Goal: Task Accomplishment & Management: Contribute content

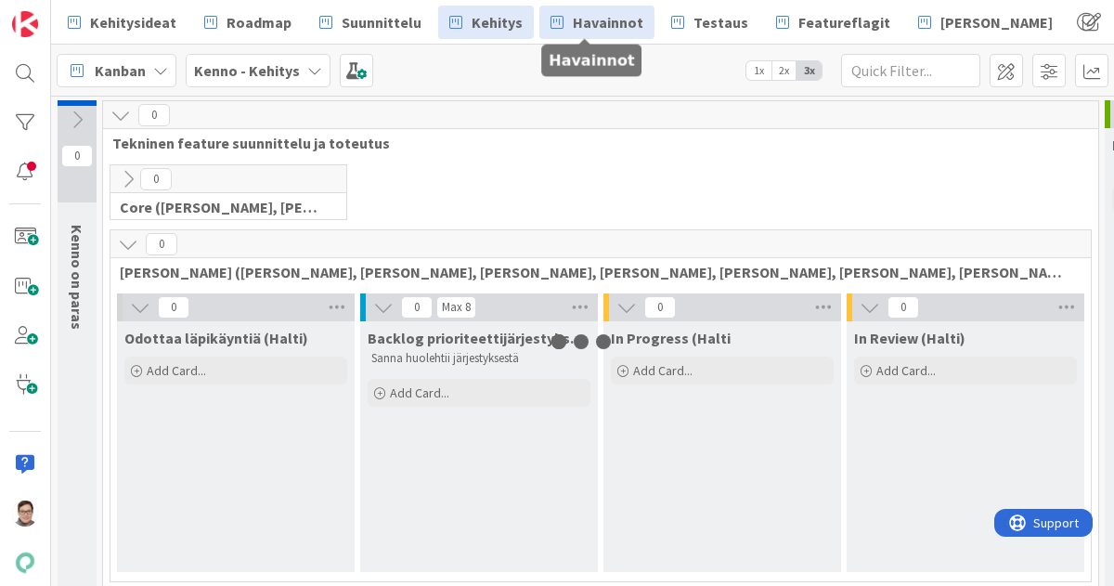
click at [600, 20] on span "Havainnot" at bounding box center [608, 22] width 71 height 22
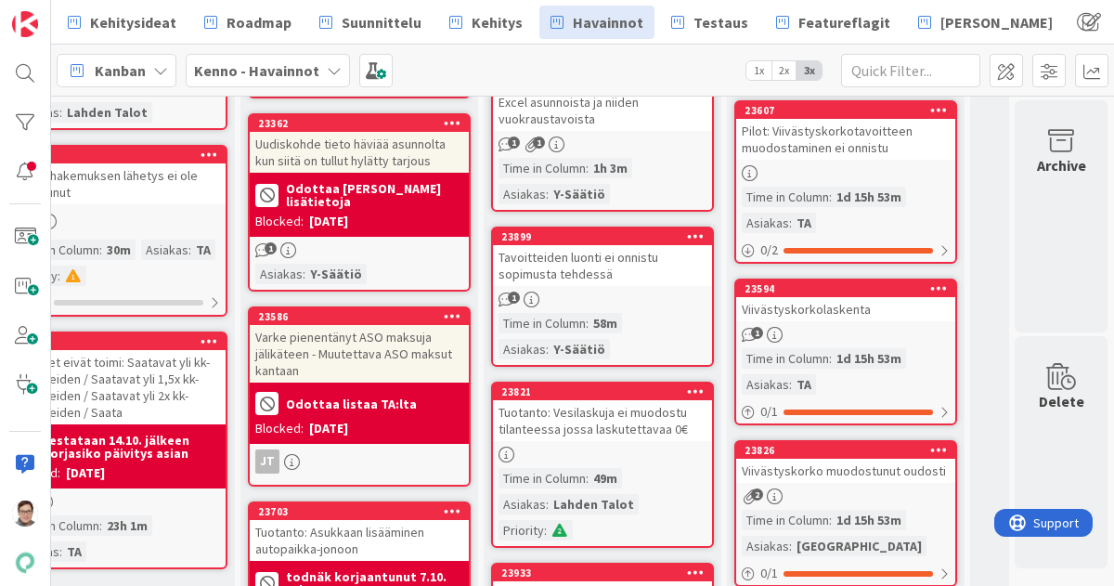
scroll to position [0, 318]
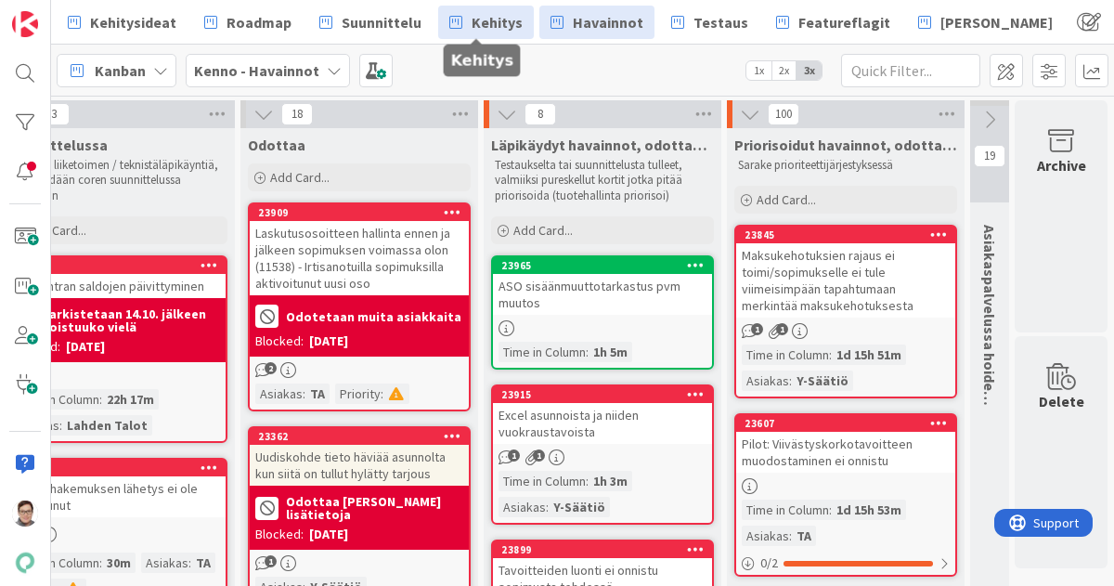
click at [498, 28] on span "Kehitys" at bounding box center [497, 22] width 51 height 22
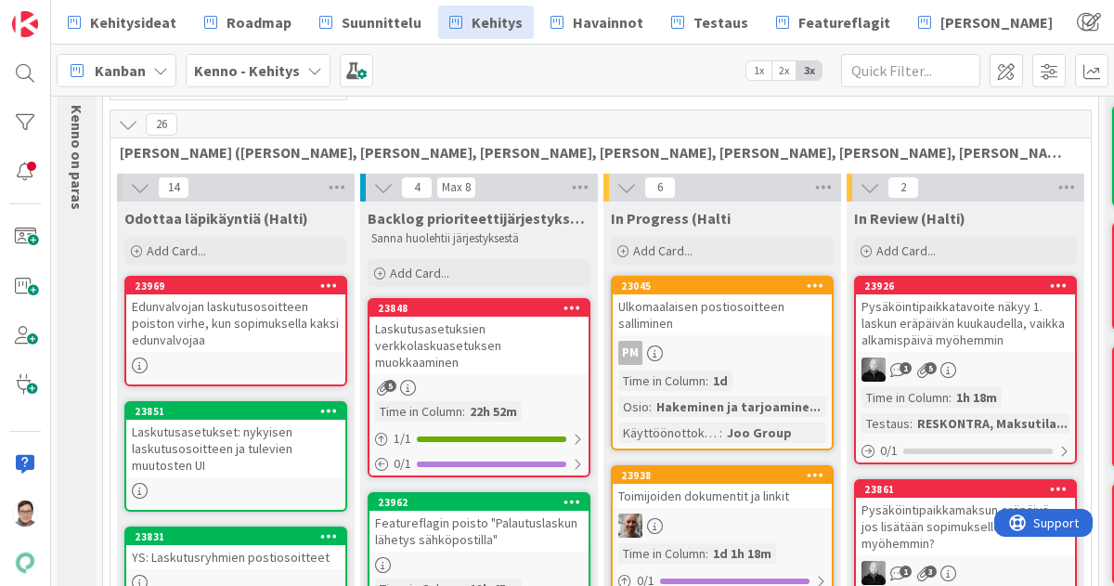
scroll to position [122, 0]
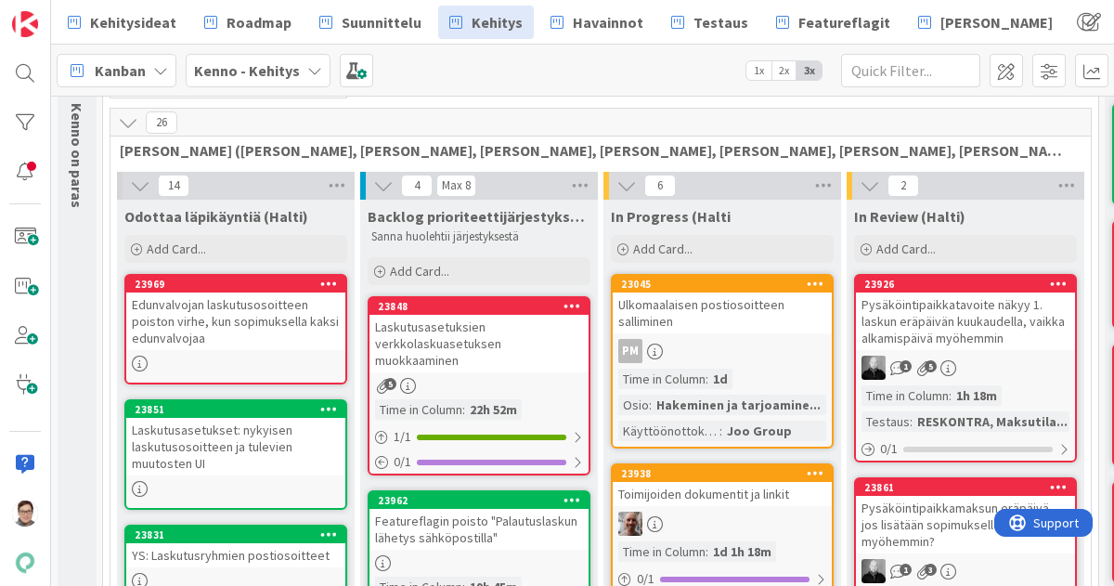
click at [461, 347] on div "Laskutusasetuksien verkkolaskuasetuksen muokkaaminen" at bounding box center [479, 344] width 219 height 58
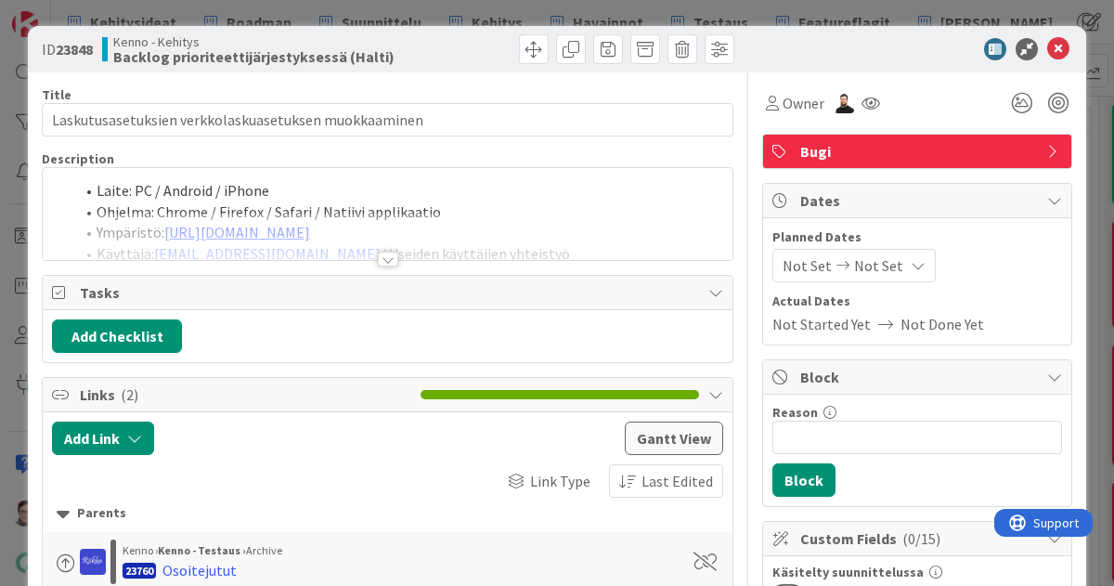
click at [381, 255] on div at bounding box center [388, 259] width 20 height 15
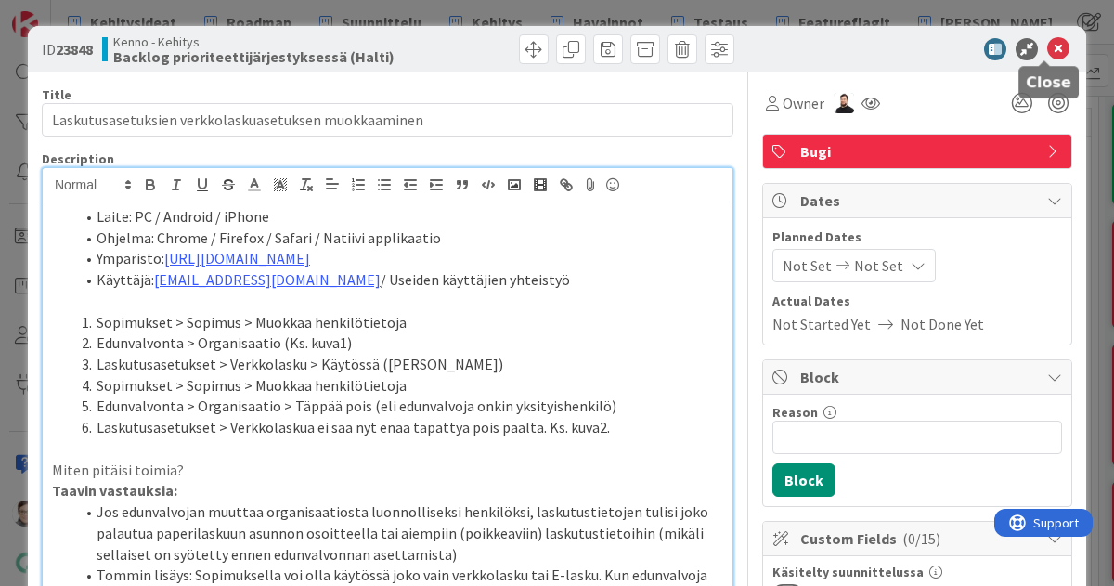
click at [1048, 55] on icon at bounding box center [1059, 49] width 22 height 22
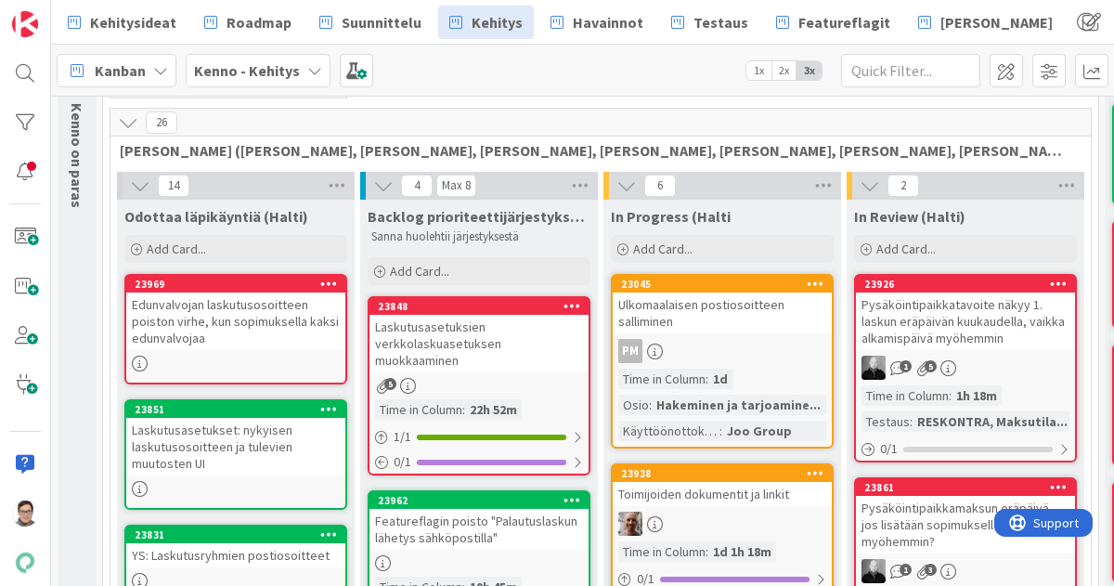
click at [247, 322] on div "Edunvalvojan laskutusosoitteen poiston virhe, kun sopimuksella kaksi edunvalvoj…" at bounding box center [235, 322] width 219 height 58
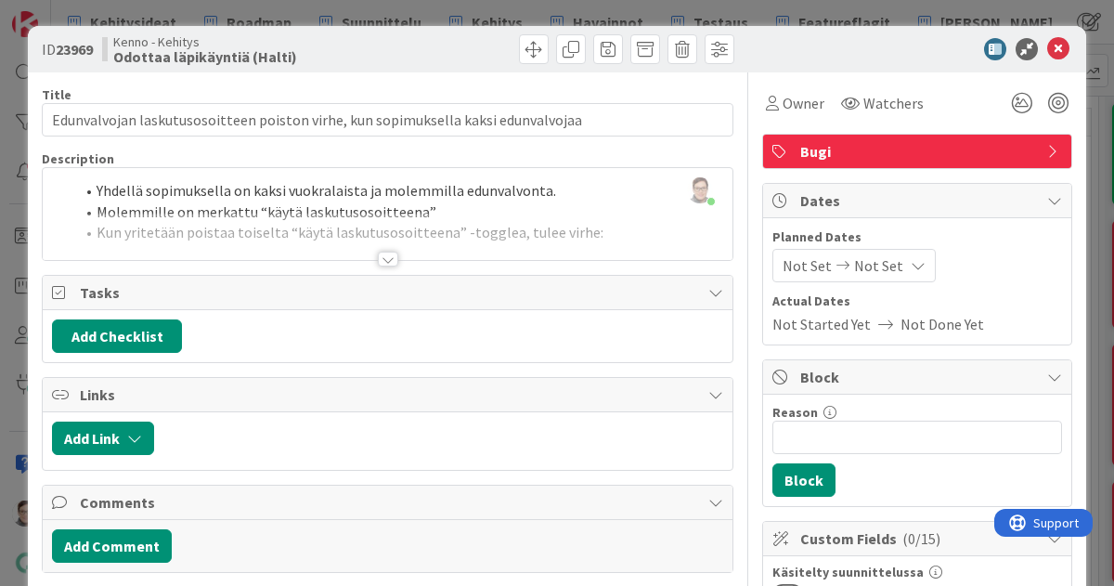
click at [379, 261] on div at bounding box center [388, 259] width 20 height 15
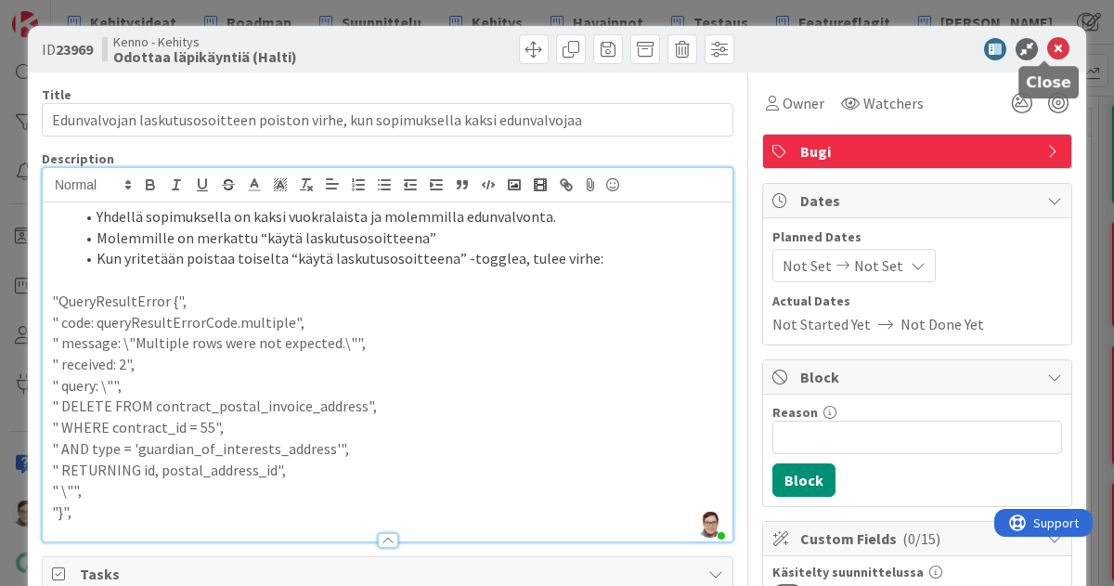
click at [1048, 47] on icon at bounding box center [1059, 49] width 22 height 22
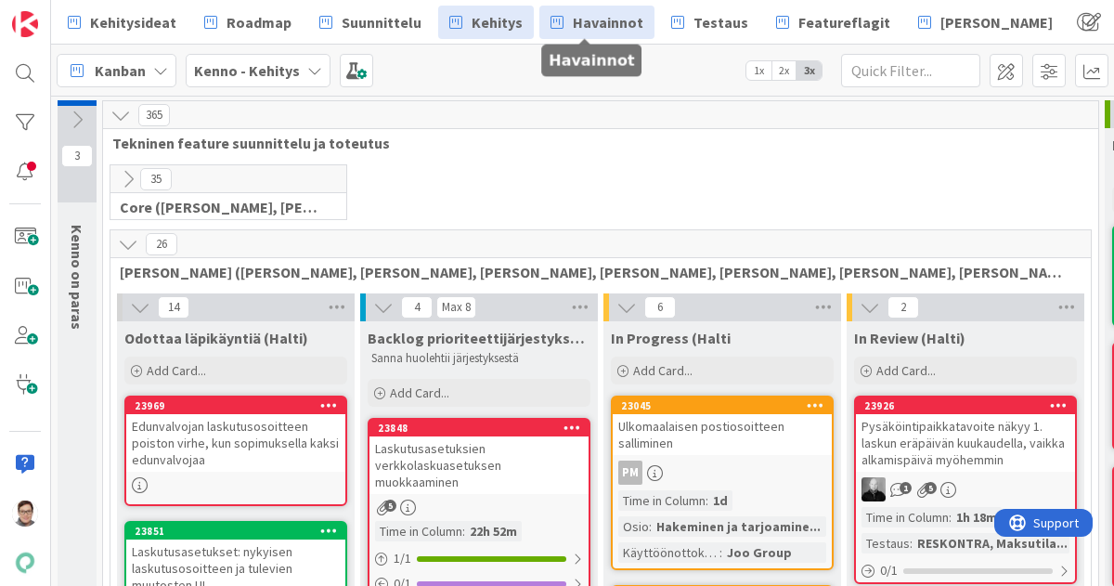
click at [602, 28] on span "Havainnot" at bounding box center [608, 22] width 71 height 22
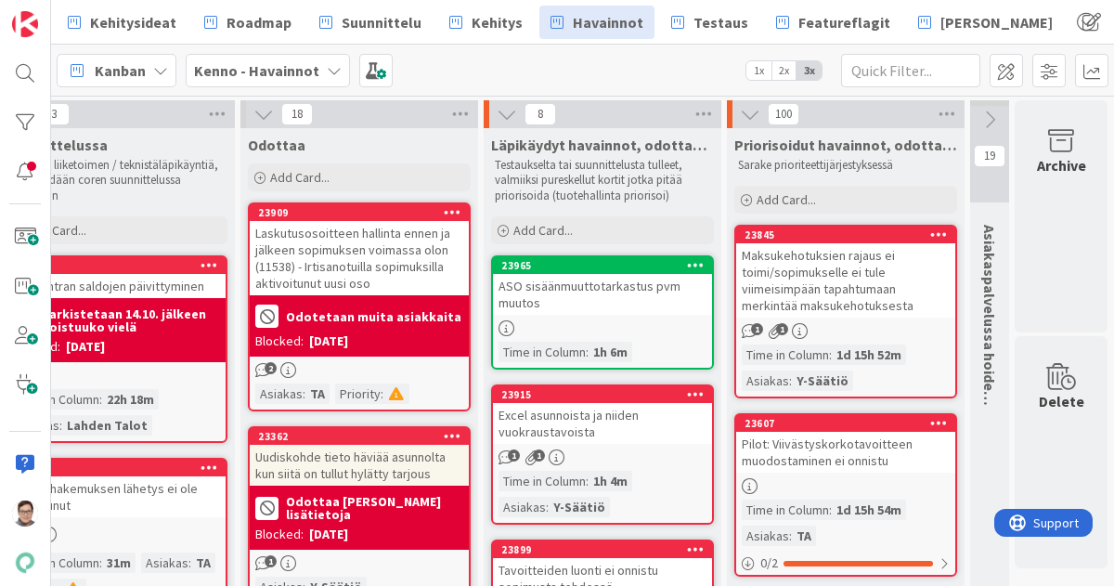
scroll to position [0, 299]
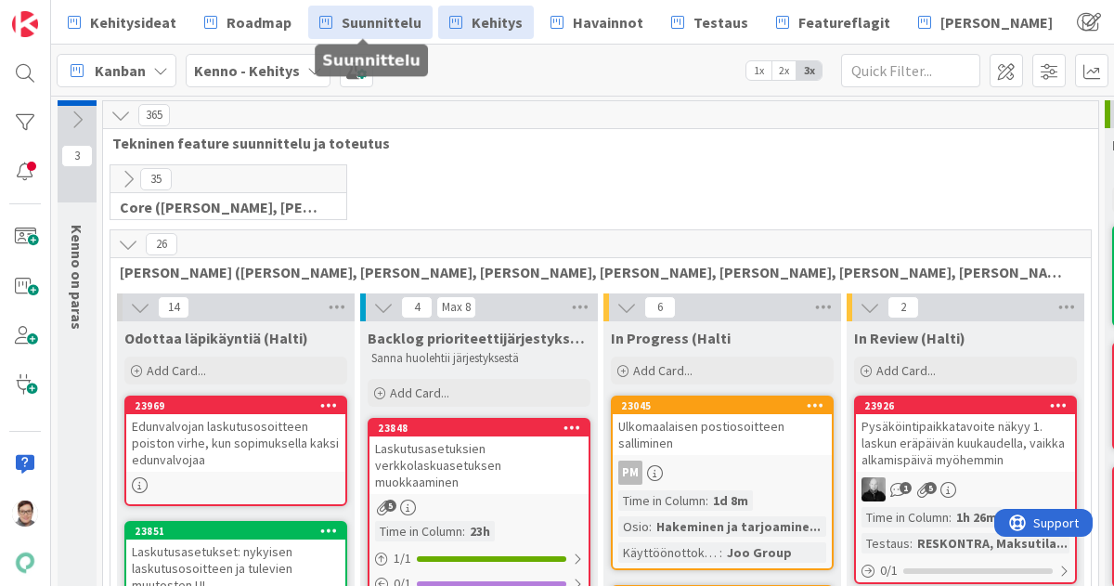
click at [354, 20] on span "Suunnittelu" at bounding box center [382, 22] width 80 height 22
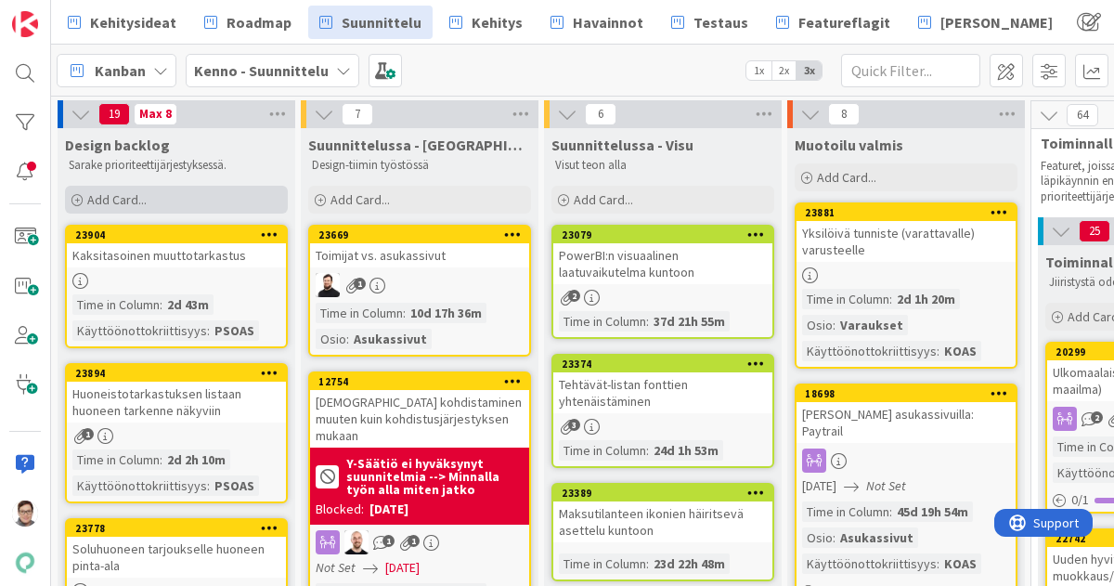
click at [113, 201] on span "Add Card..." at bounding box center [116, 199] width 59 height 17
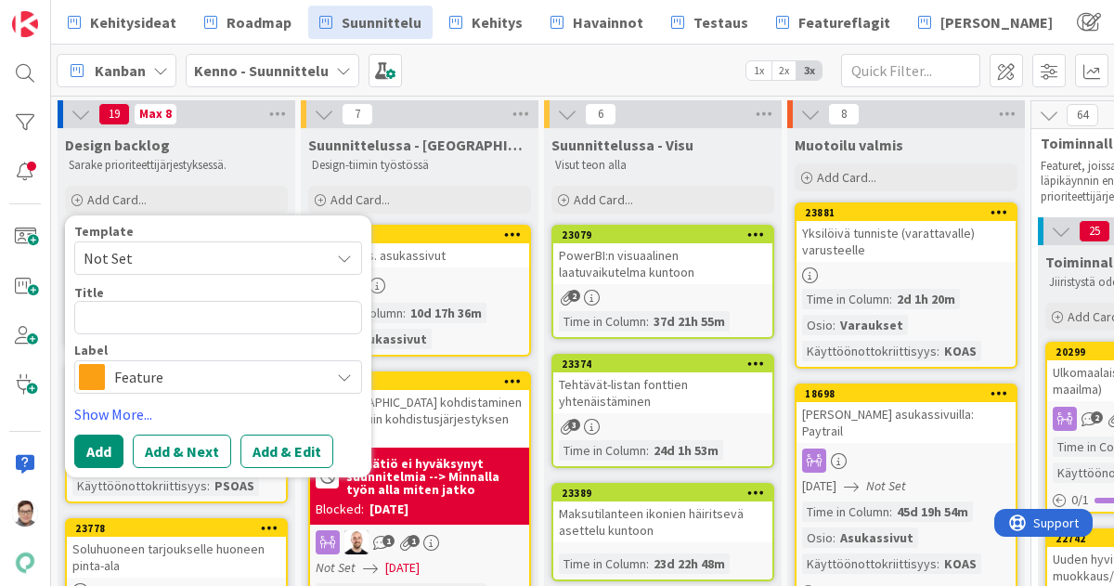
type textarea "x"
type textarea "LA"
type textarea "x"
type textarea "LAs"
type textarea "x"
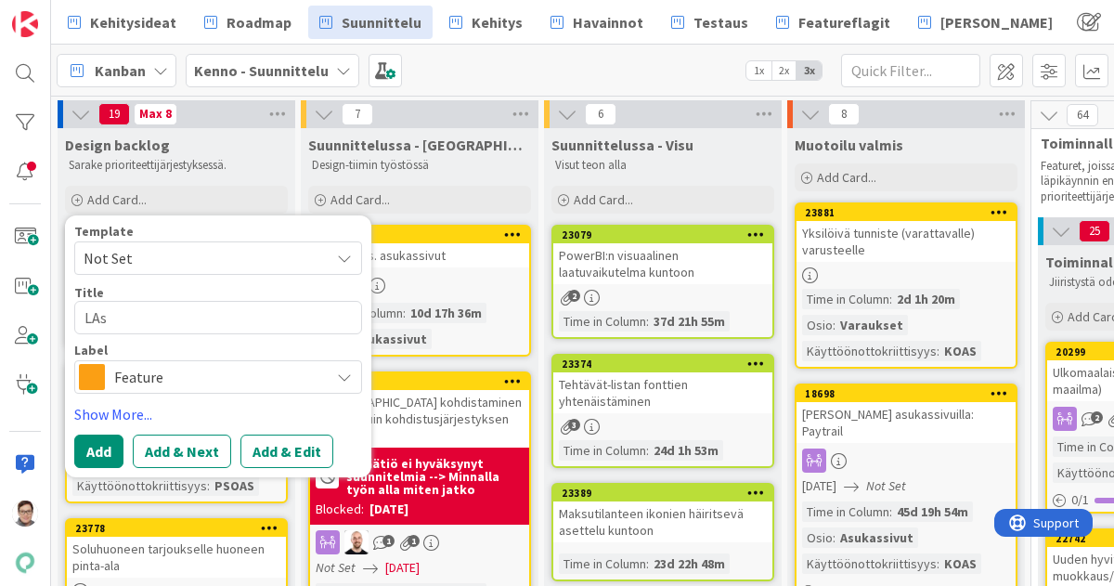
type textarea "LAsk"
type textarea "x"
type textarea "LAsku"
type textarea "x"
type textarea "LAskut"
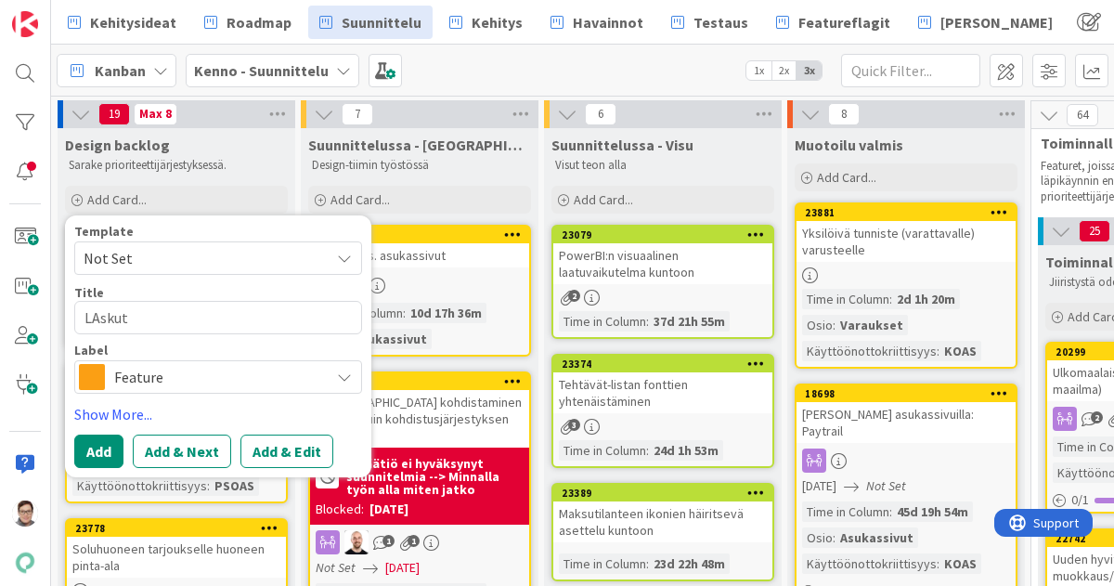
type textarea "x"
type textarea "LAskutu"
type textarea "x"
type textarea "LAskutus"
type textarea "x"
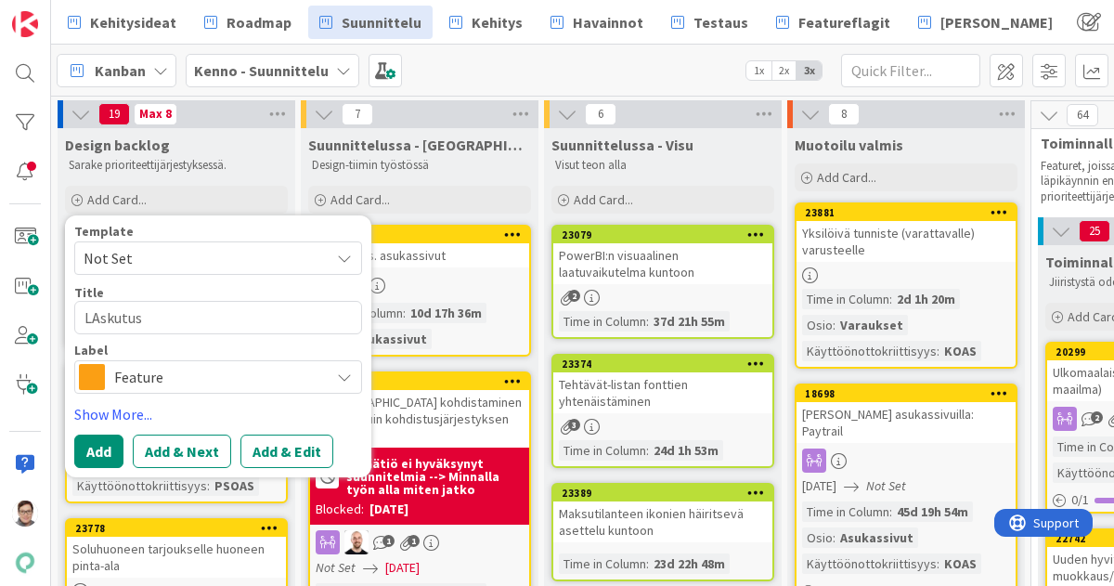
type textarea "LAskutu"
type textarea "x"
type textarea "LAskut"
type textarea "x"
type textarea "LAsku"
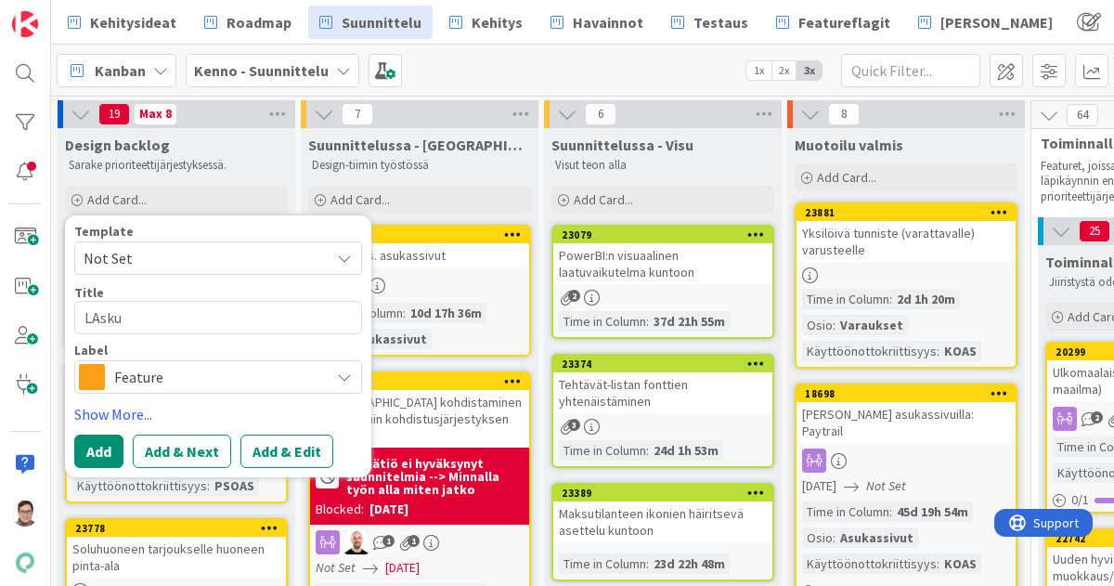
type textarea "x"
type textarea "LAsk"
type textarea "x"
type textarea "LAs"
type textarea "x"
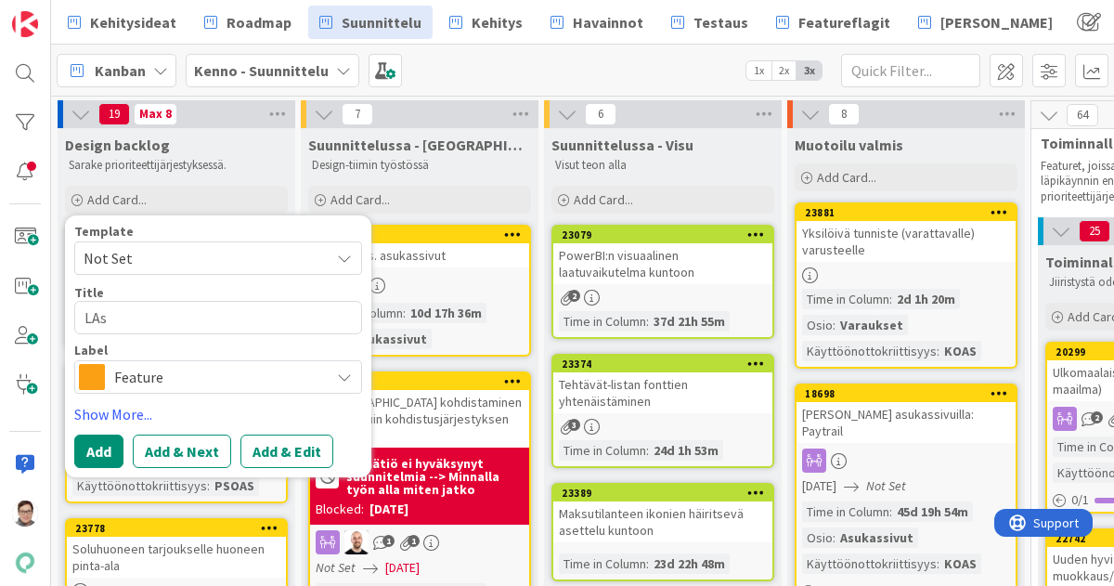
type textarea "LA"
type textarea "x"
type textarea "L"
type textarea "x"
type textarea "La"
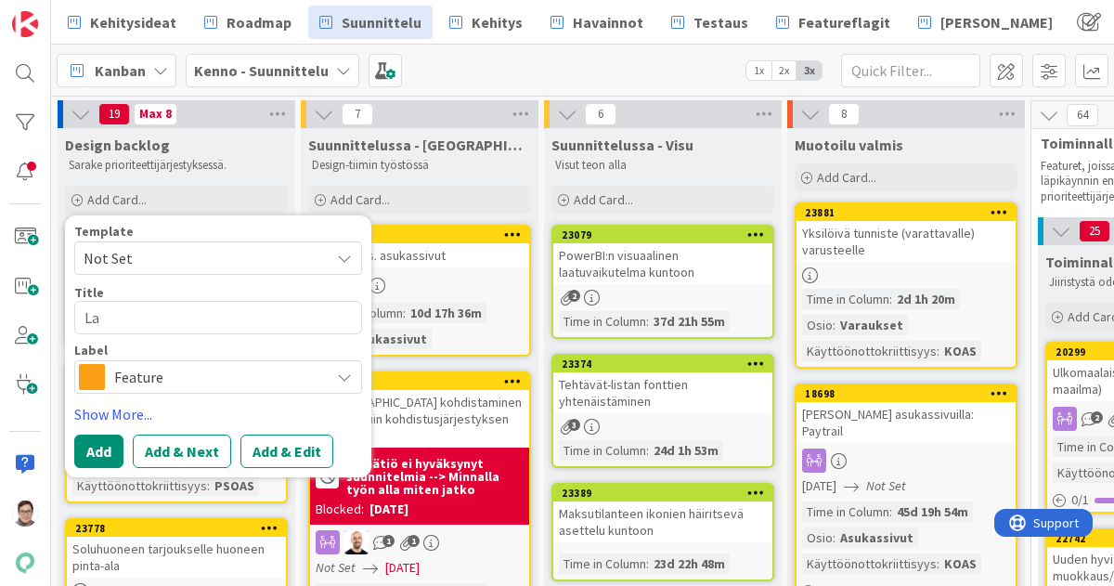
type textarea "x"
type textarea "Las"
type textarea "x"
type textarea "Lask"
type textarea "x"
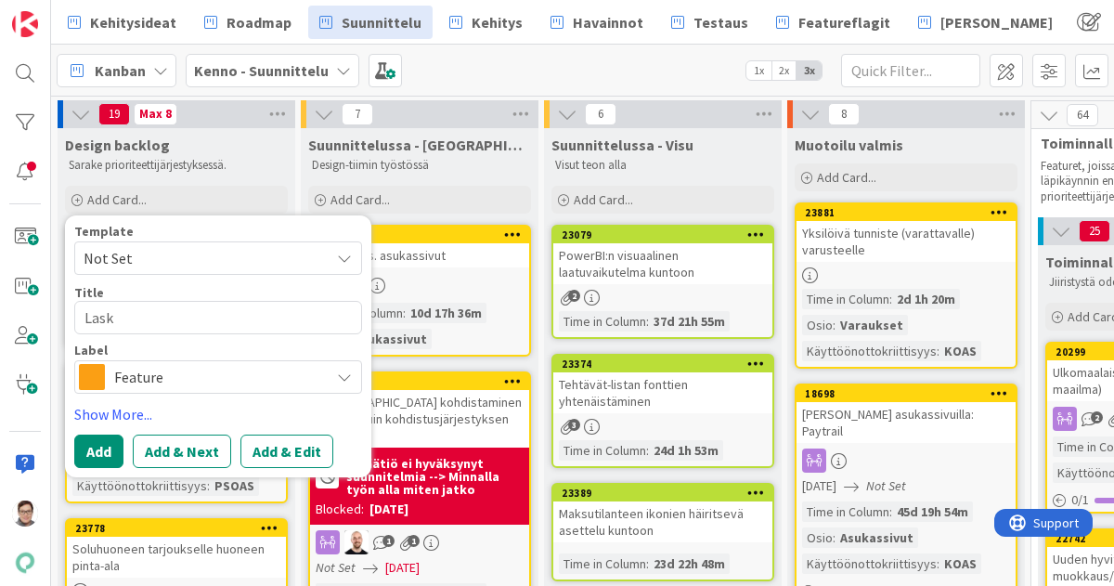
type textarea "Laskk"
type textarea "x"
type textarea "Lask"
type textarea "x"
type textarea "Lasku"
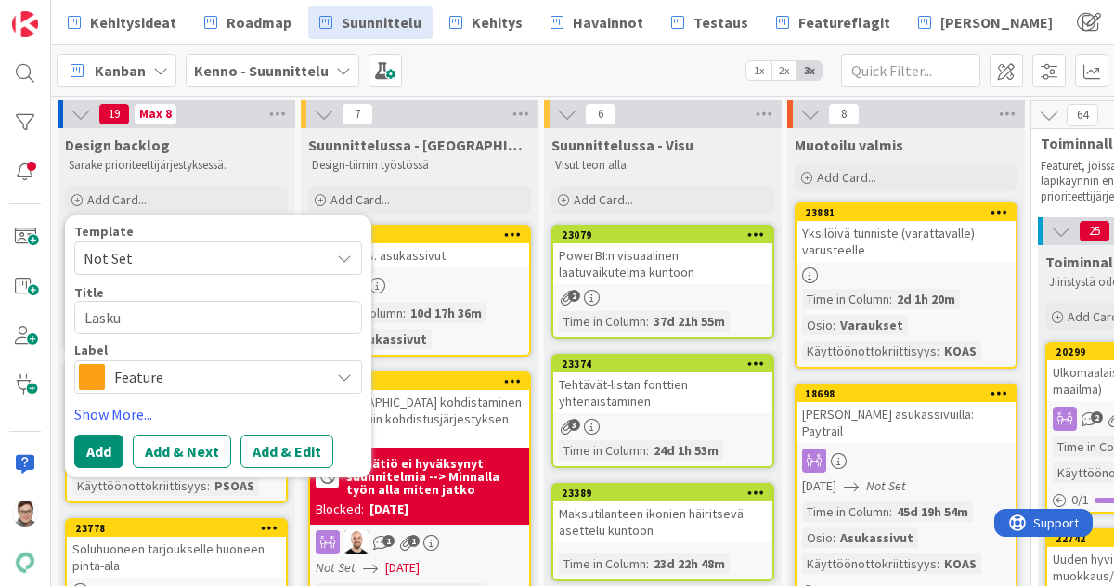
type textarea "x"
type textarea "Laskut"
type textarea "x"
type textarea "Laskutus"
type textarea "x"
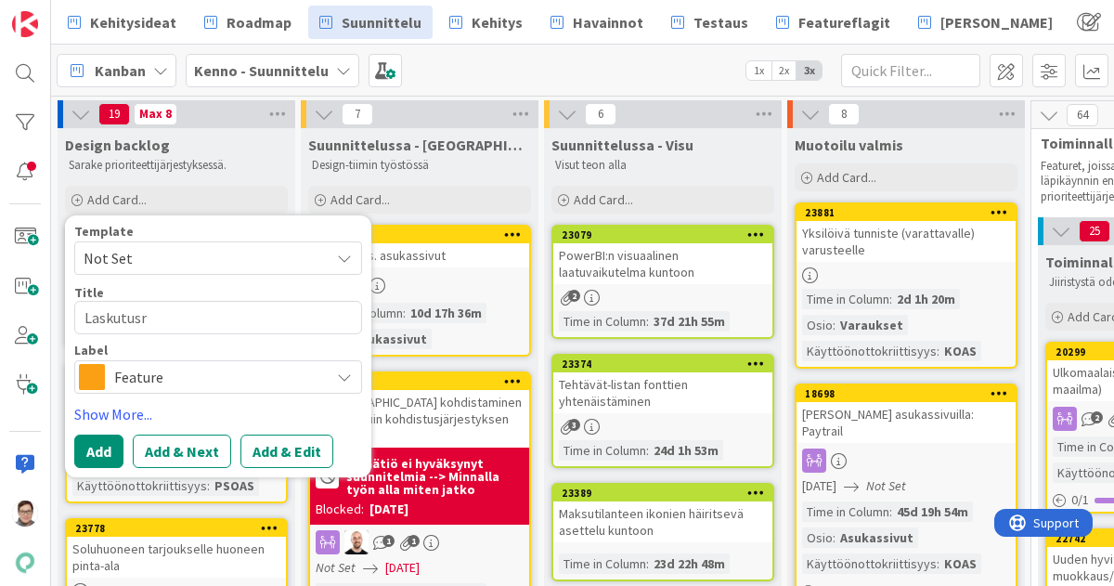
type textarea "Laskutusry"
type textarea "x"
type textarea "Laskutusryh"
type textarea "x"
type textarea "Laskutusryhm"
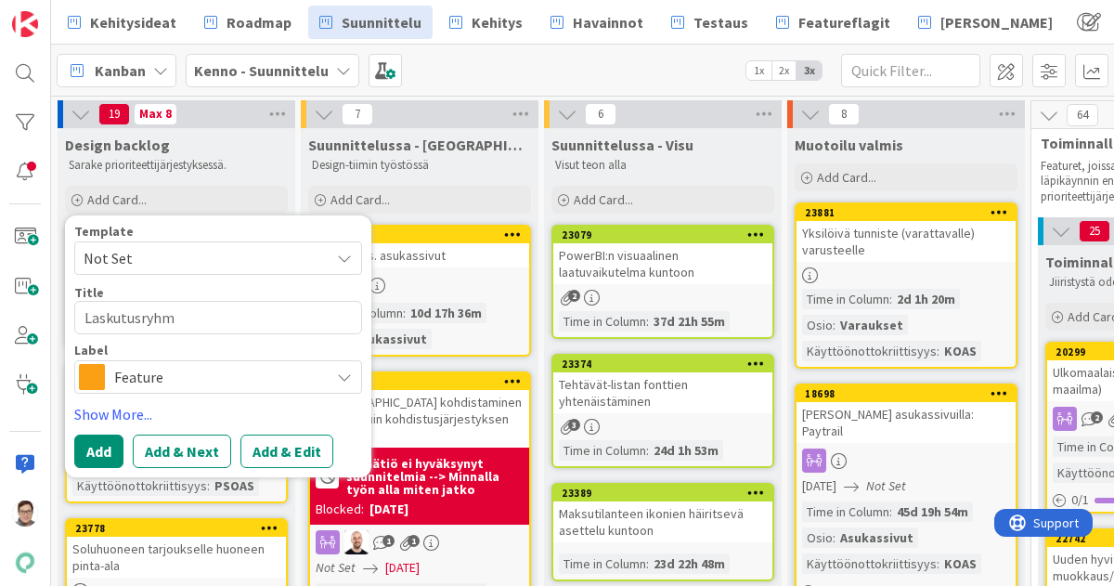
type textarea "x"
type textarea "Laskutusryhmi"
type textarea "x"
type textarea "Laskutusryhmie"
type textarea "x"
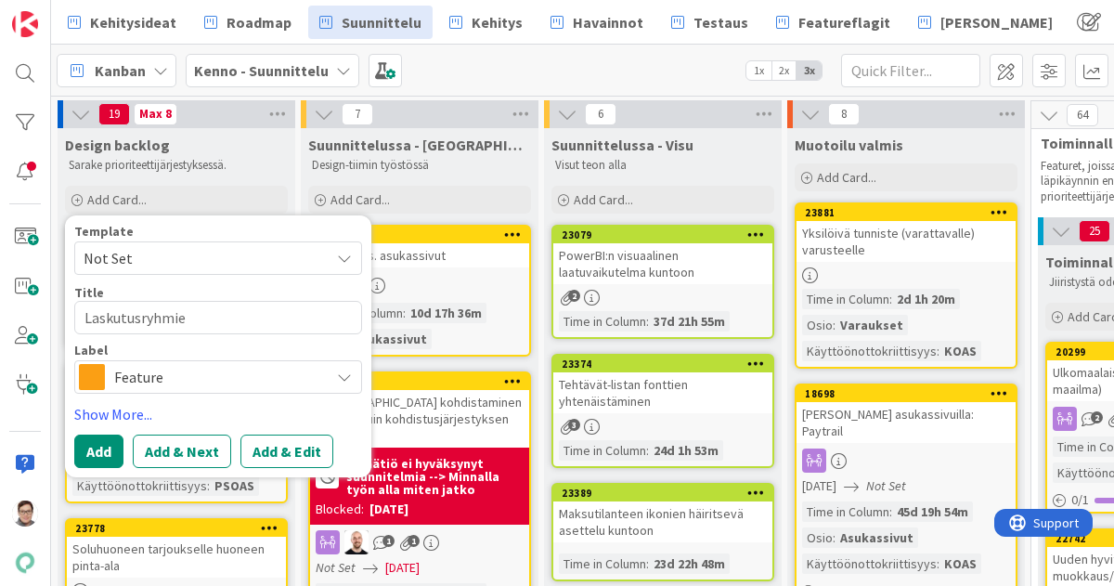
type textarea "Laskutusryhmien"
type textarea "x"
type textarea "Laskutusryhmien"
type textarea "x"
type textarea "Laskutusryhmien k"
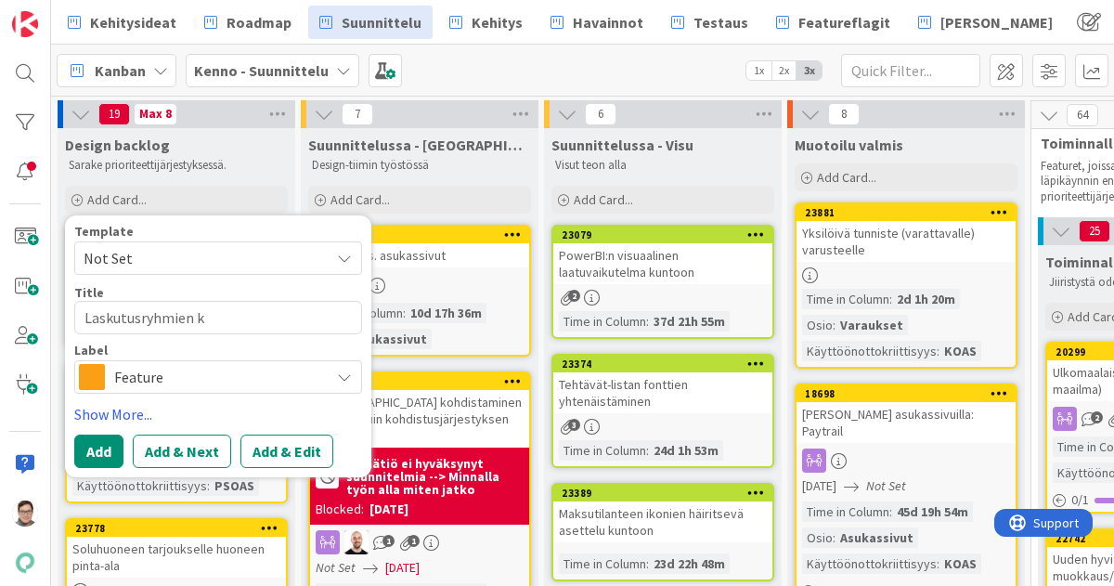
type textarea "x"
type textarea "Laskutusryhmien ko"
type textarea "x"
type textarea "Laskutusryhmien koo"
type textarea "x"
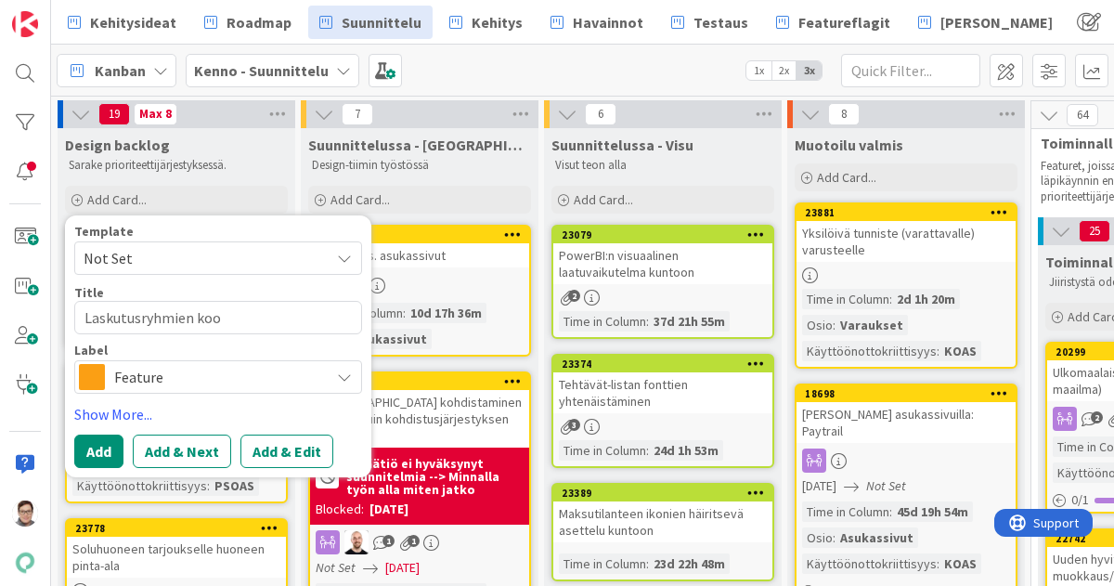
type textarea "Laskutusryhmien koon"
type textarea "x"
type textarea "Laskutusryhmien koont"
type textarea "x"
type textarea "Laskutusryhmien koonti"
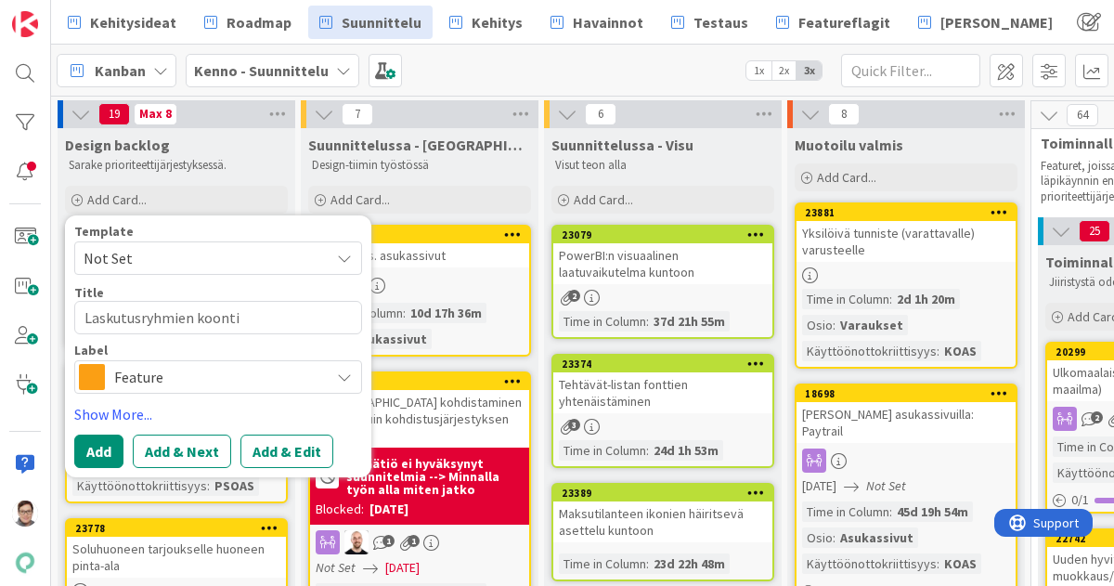
type textarea "x"
type textarea "Laskutusryhmien koontil"
type textarea "x"
type textarea "Laskutusryhmien koontila"
type textarea "x"
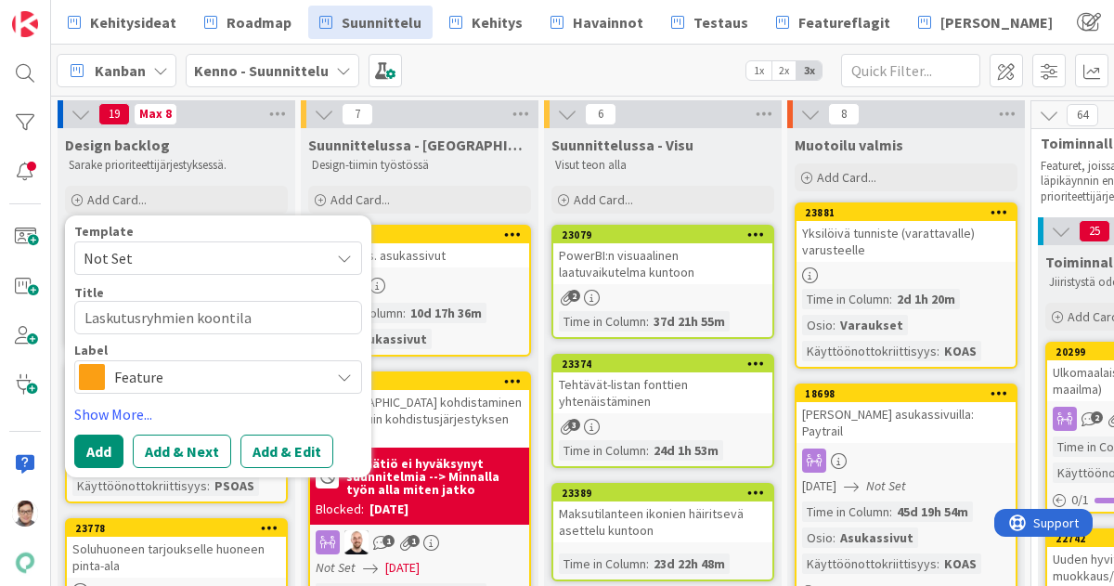
type textarea "Laskutusryhmien koontilas"
type textarea "x"
type textarea "Laskutusryhmien koontilask"
type textarea "x"
type textarea "Laskutusryhmien koontilasku"
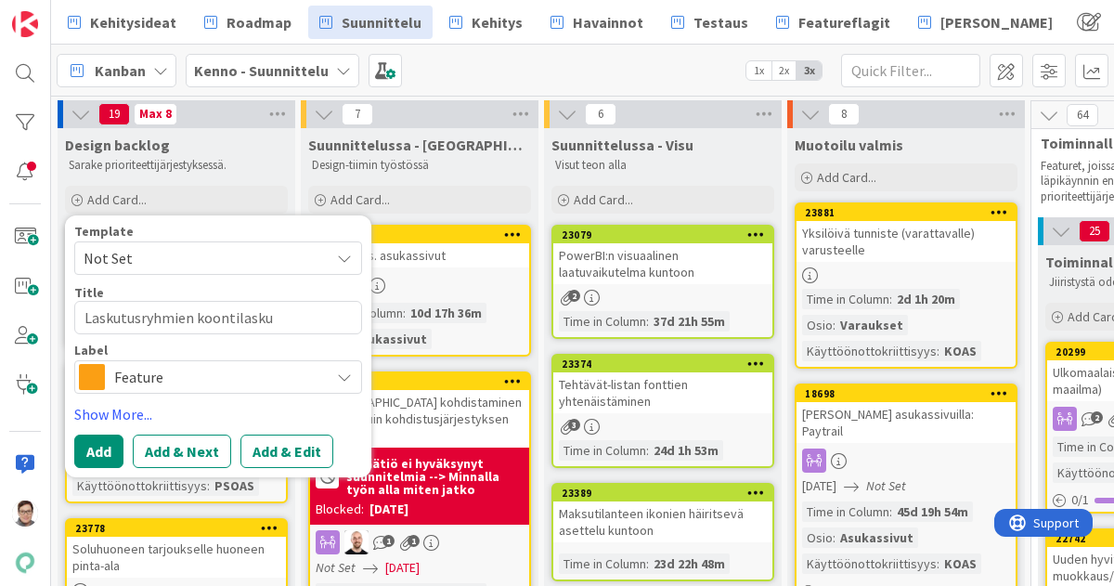
type textarea "x"
type textarea "Laskutusryhmien koontilaskuh"
type textarea "x"
type textarea "Laskutusryhmien koontilaskuhe"
type textarea "x"
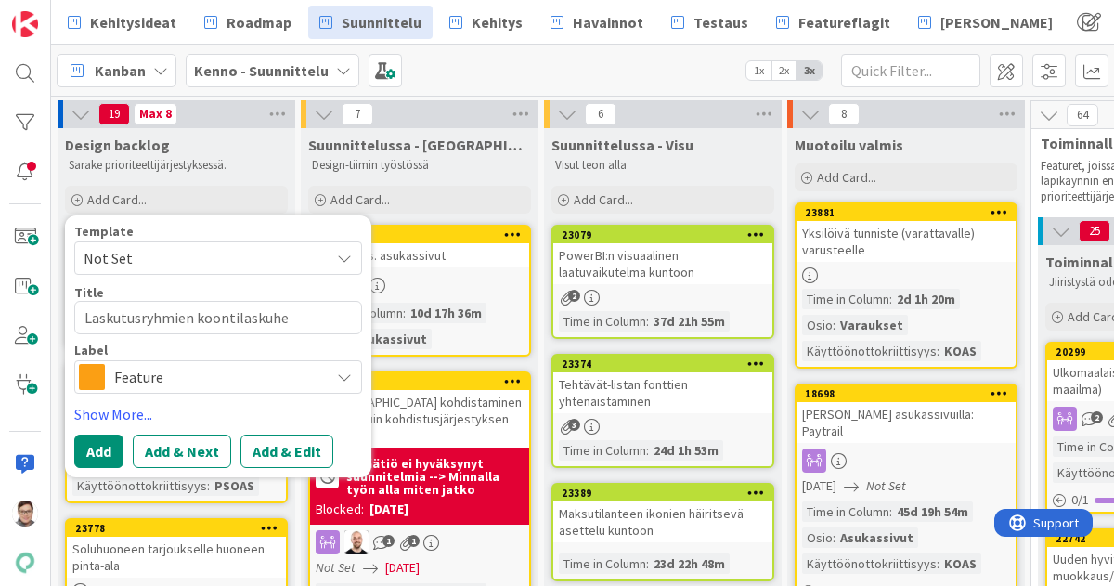
type textarea "Laskutusryhmien koontilaskuhen"
type textarea "x"
type textarea "Laskutusryhmien koontilaskuhen"
type textarea "x"
type textarea "Laskutusryhmien koontilaskuhen"
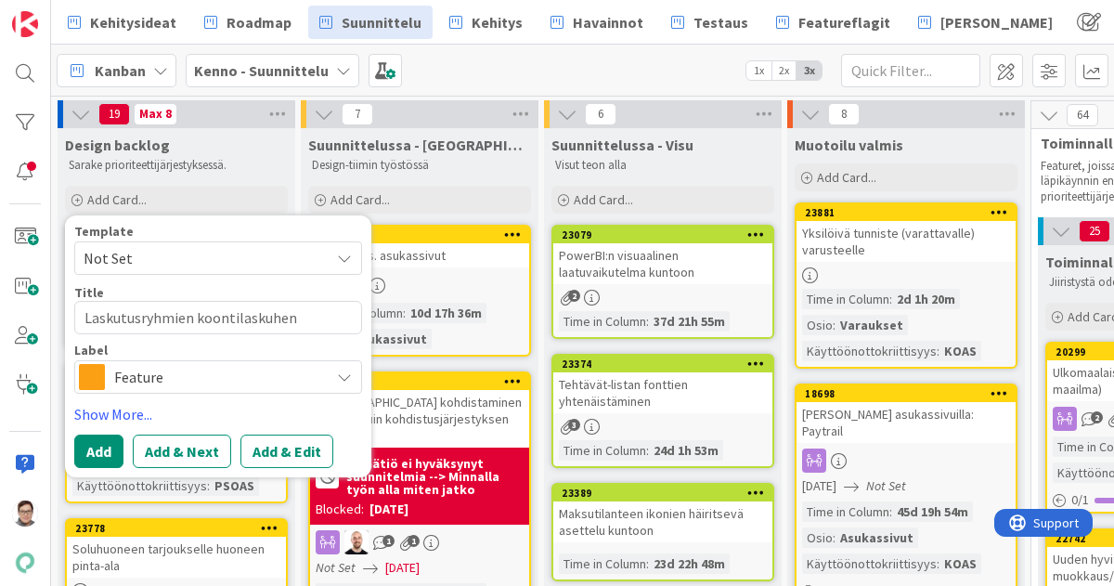
type textarea "x"
type textarea "Laskutusryhmien koontilaskuhe"
type textarea "x"
type textarea "Laskutusryhmien koontilaskuh"
type textarea "x"
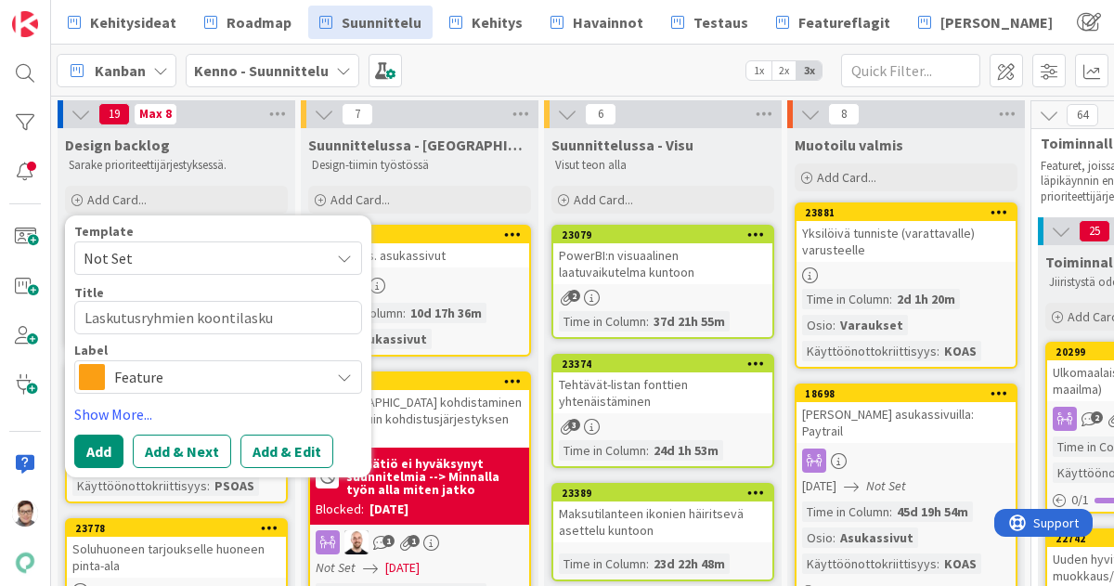
type textarea "Laskutusryhmien koontilasku"
type textarea "x"
type textarea "Laskutusryhmien koontilask"
type textarea "x"
type textarea "Laskutusryhmien koontilas"
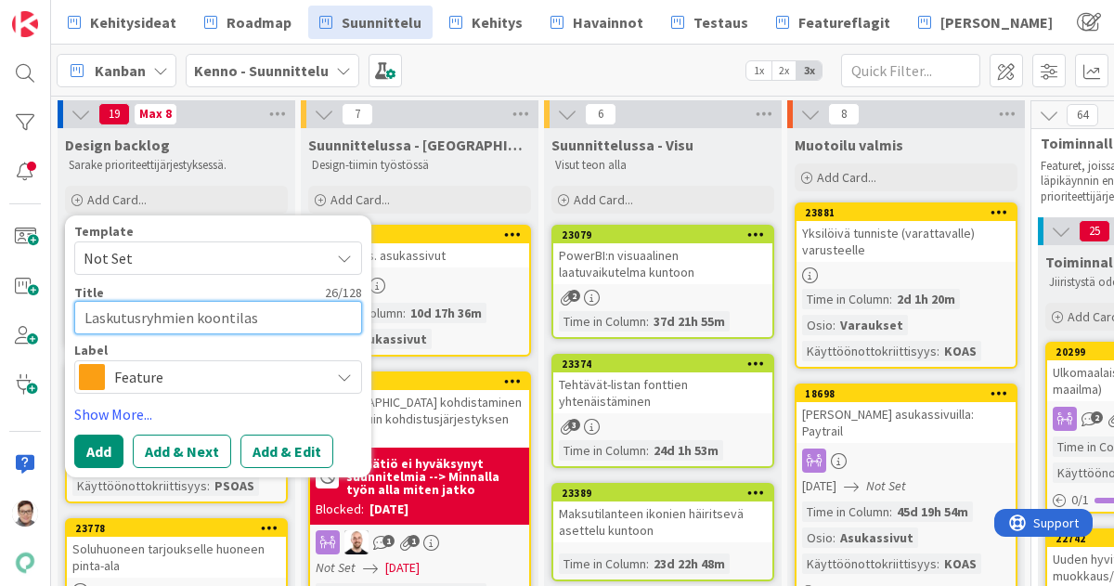
type textarea "x"
type textarea "Laskutusryhmien koontila"
type textarea "x"
type textarea "Laskutusryhmien koontil"
type textarea "x"
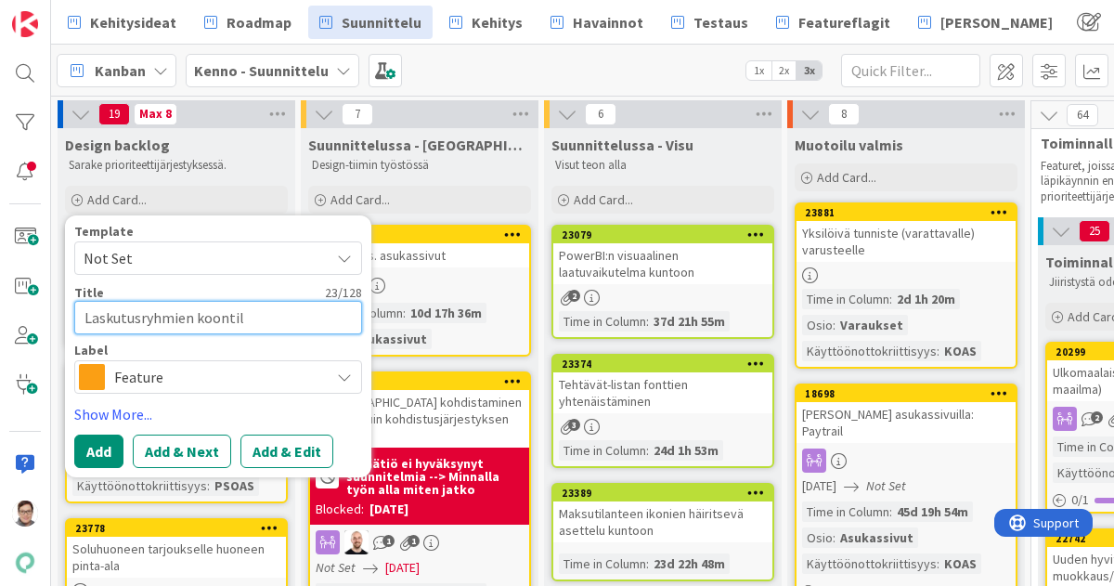
type textarea "Laskutusryhmien koonti"
type textarea "x"
type textarea "Laskutusryhmien koont"
type textarea "x"
type textarea "Laskutusryhmien koon"
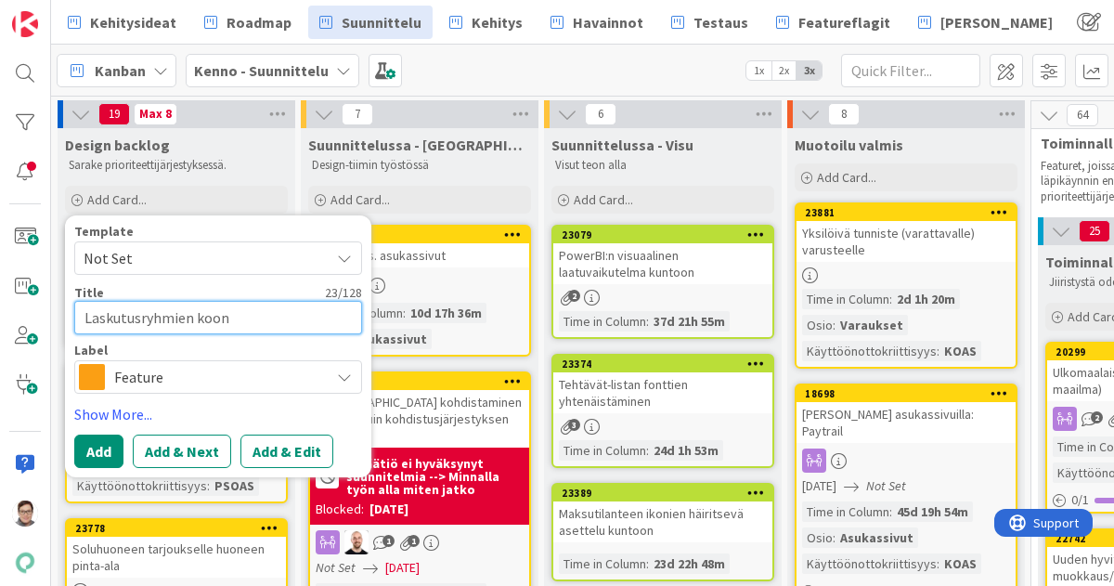
type textarea "x"
type textarea "Laskutusryhmien koo"
type textarea "x"
type textarea "Laskutusryhmien ko"
type textarea "x"
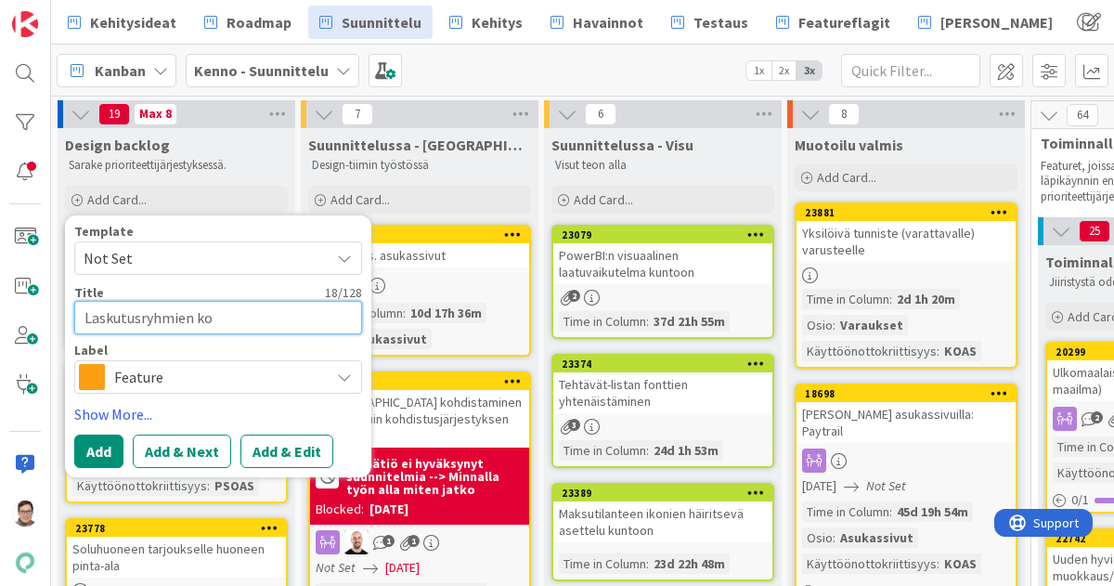
type textarea "Laskutusryhmien k"
type textarea "x"
type textarea "Laskutusryhmien"
type textarea "x"
type textarea "Laskutusryhmien s"
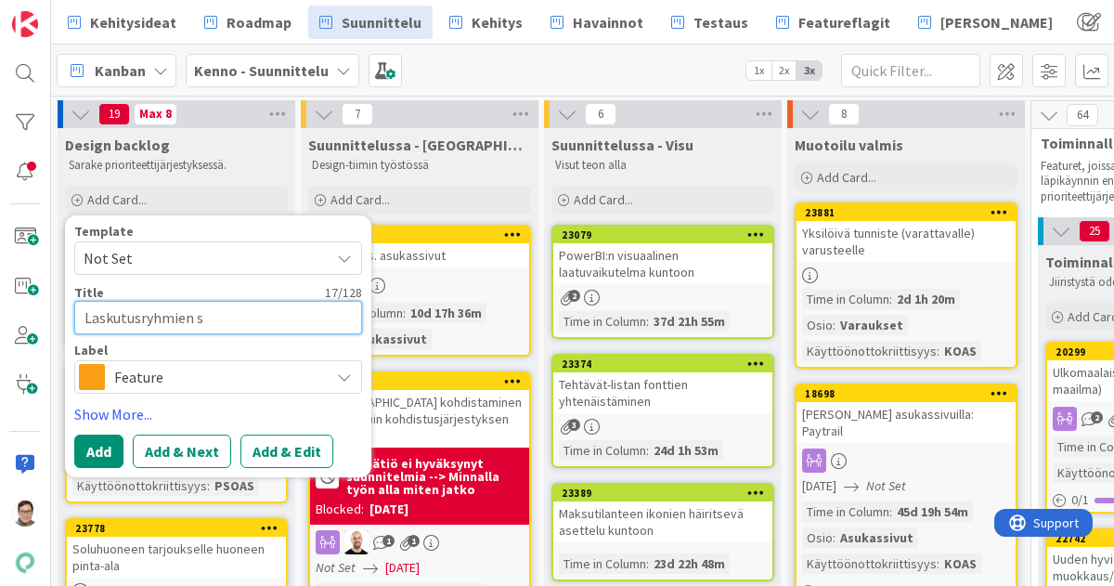
type textarea "x"
type textarea "Laskutusryhmien sä"
type textarea "x"
type textarea "Laskutusryhmien säh"
type textarea "x"
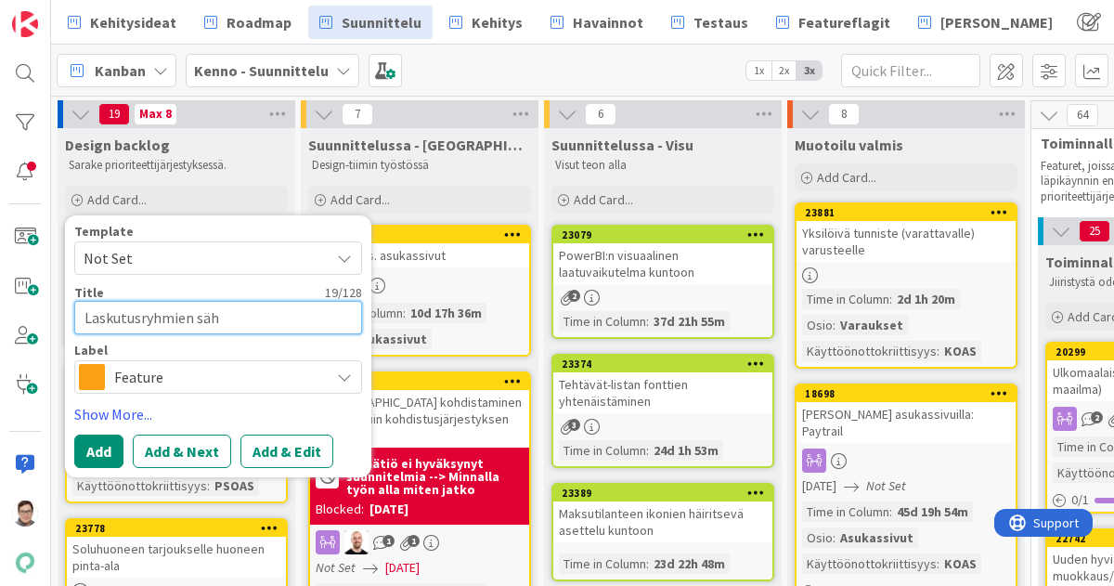
type textarea "Laskutusryhmien sähk"
type textarea "x"
type textarea "Laskutusryhmien sähkö"
type textarea "x"
type textarea "Laskutusryhmien sähköp"
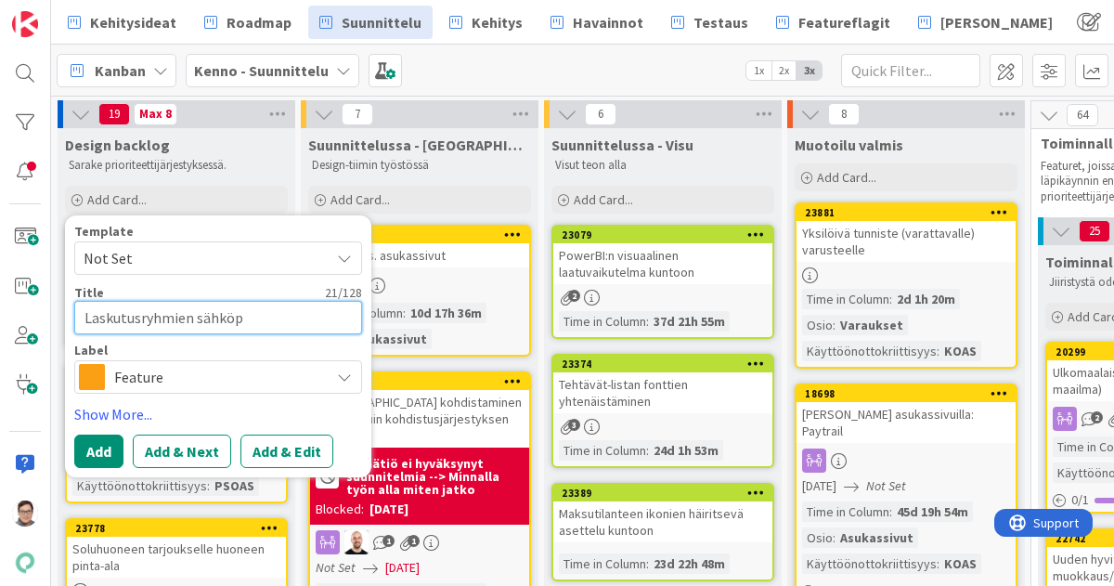
type textarea "x"
type textarea "Laskutusryhmien sähköpo"
type textarea "x"
type textarea "Laskutusryhmien sähköpos"
type textarea "x"
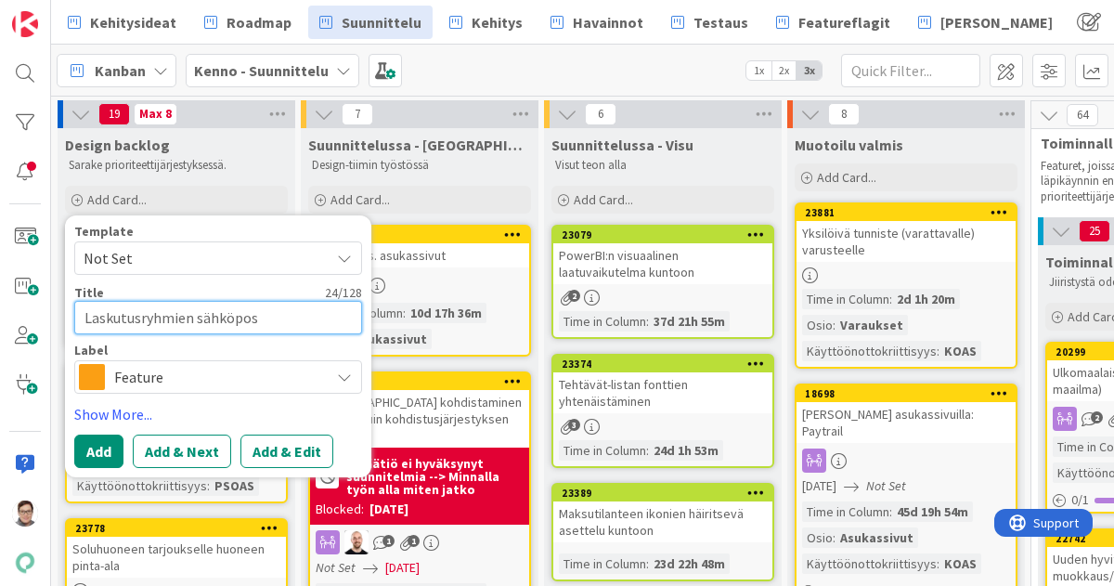
type textarea "Laskutusryhmien sähköpost"
type textarea "x"
type textarea "Laskutusryhmien sähköposti"
type textarea "x"
type textarea "Laskutusryhmien sähköpostil"
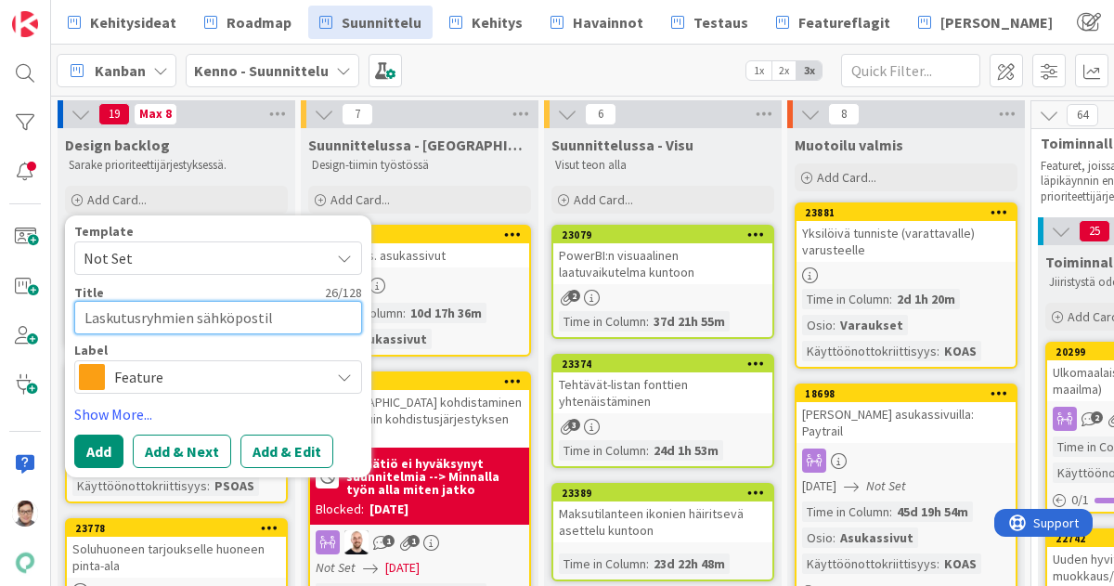
type textarea "x"
type textarea "Laskutusryhmien sähköpostila"
type textarea "x"
type textarea "Laskutusryhmien sähköpostilask"
type textarea "x"
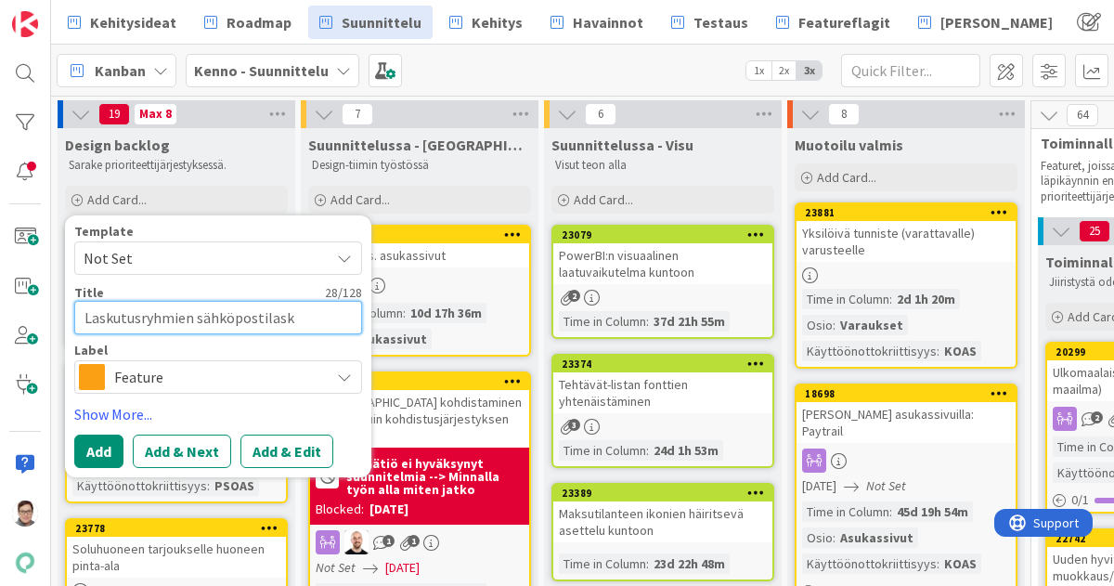
type textarea "Laskutusryhmien sähköpostilasku"
type textarea "x"
type textarea "Laskutusryhmien sähköpostilaskuje"
type textarea "x"
type textarea "Laskutusryhmien sähköpostilaskujen"
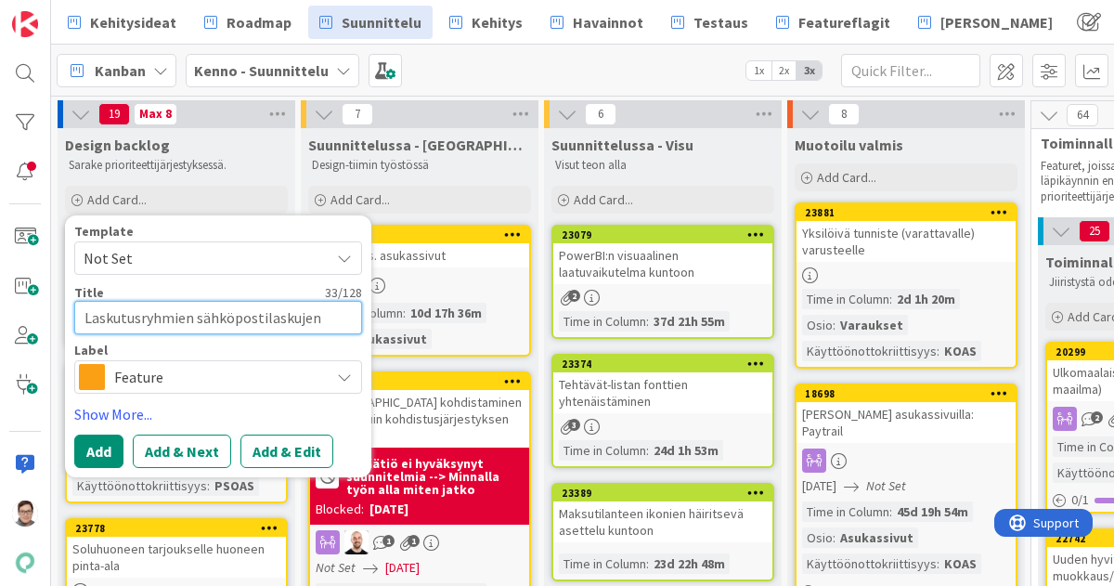
type textarea "x"
type textarea "Laskutusryhmien sähköpostilaskujen"
type textarea "x"
type textarea "Laskutusryhmien sähköpostilaskujen nä"
type textarea "x"
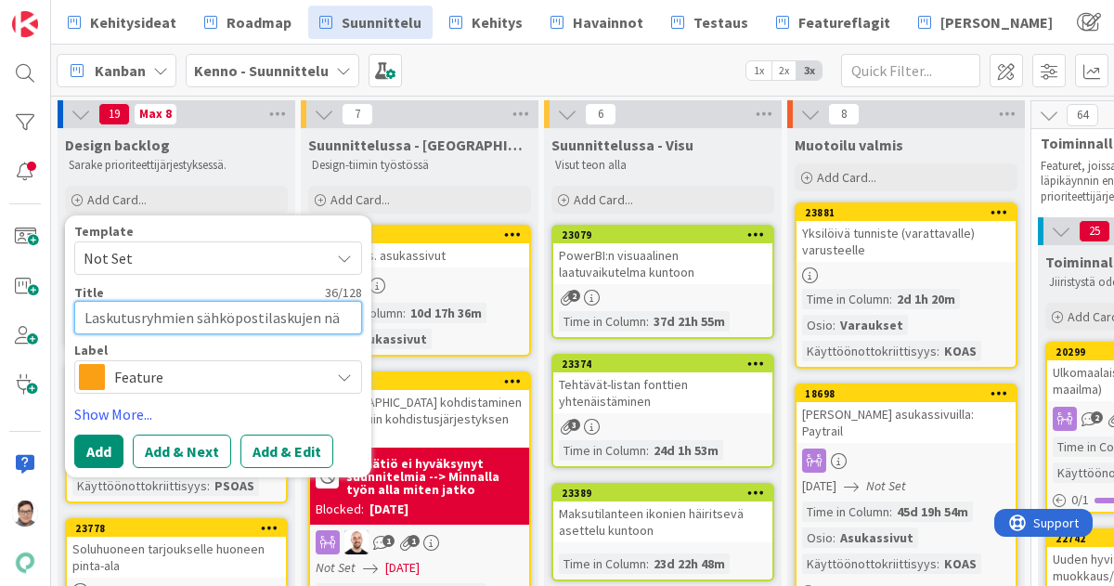
type textarea "Laskutusryhmien sähköpostilaskujen näk"
type textarea "x"
type textarea "Laskutusryhmien sähköpostilaskujen näky"
type textarea "x"
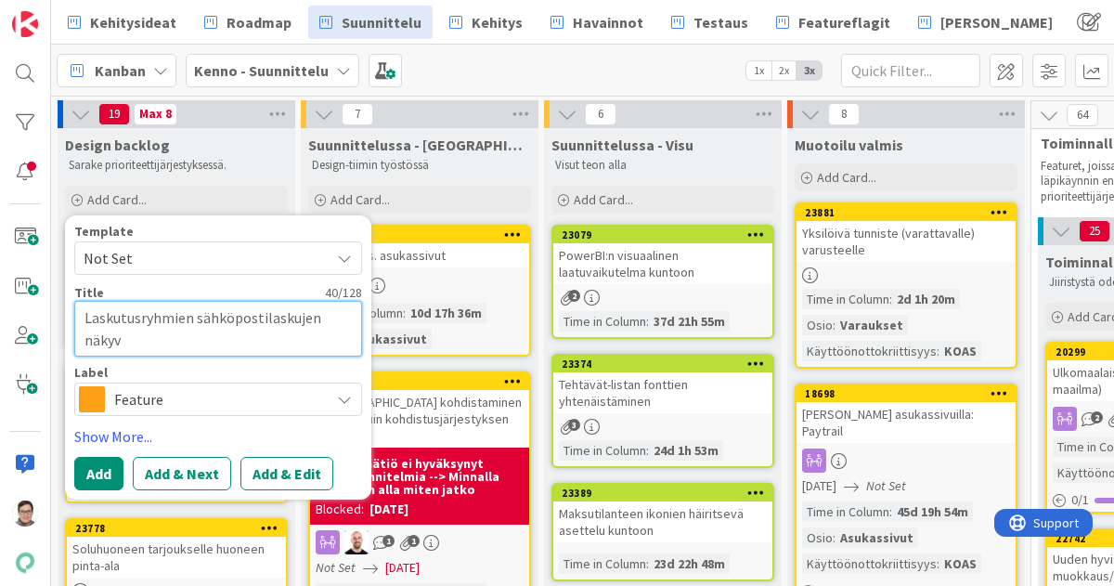
type textarea "Laskutusryhmien sähköpostilaskujen näkyvy"
type textarea "x"
type textarea "Laskutusryhmien sähköpostilaskujen näkyvyy"
type textarea "x"
type textarea "Laskutusryhmien sähköpostilaskujen näkyvyyv"
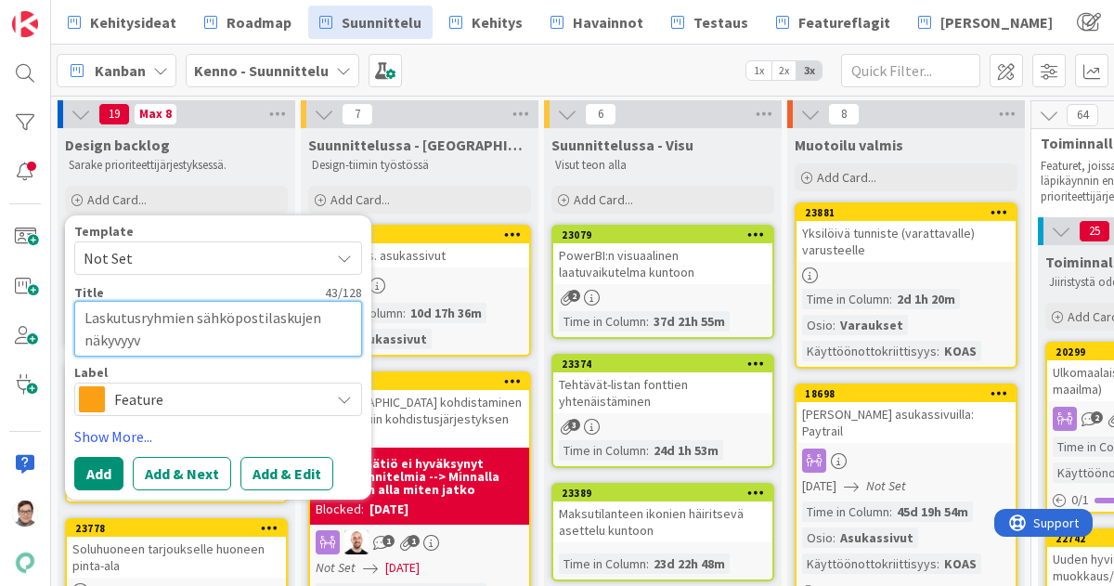
type textarea "x"
type textarea "Laskutusryhmien sähköpostilaskujen näkyvyy"
type textarea "x"
type textarea "Laskutusryhmien sähköpostilaskujen näkyvyys"
click at [232, 394] on span "Feature" at bounding box center [217, 399] width 206 height 26
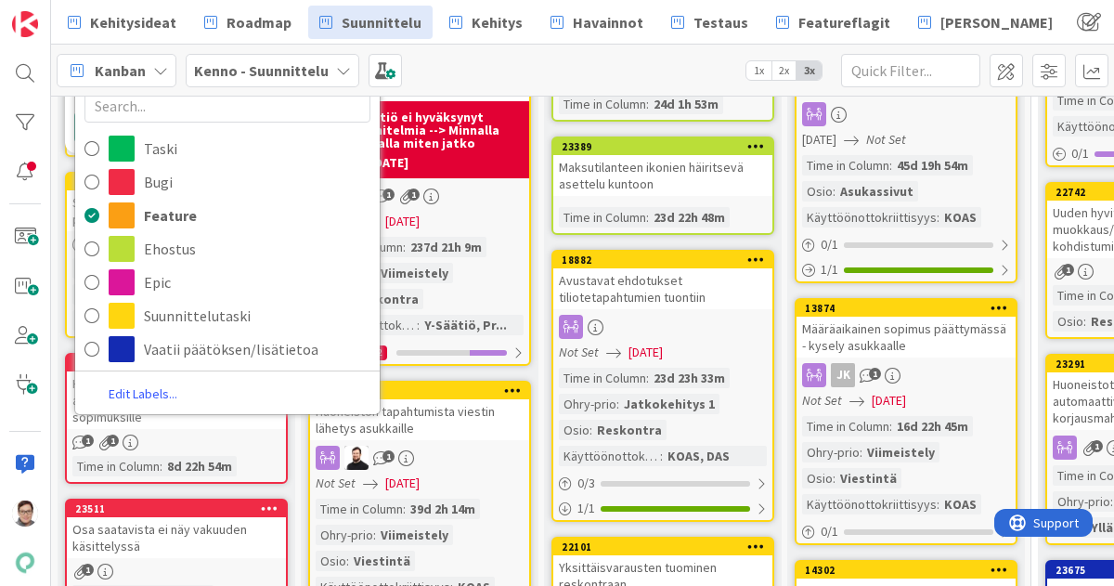
scroll to position [349, 0]
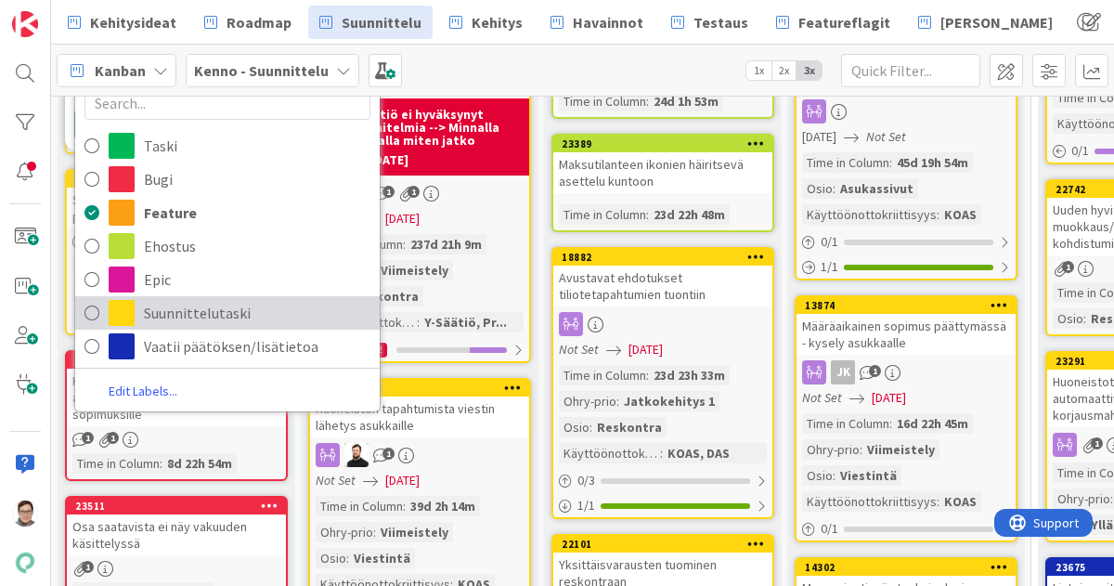
click at [199, 314] on span "Suunnittelutaski" at bounding box center [257, 313] width 227 height 28
type textarea "x"
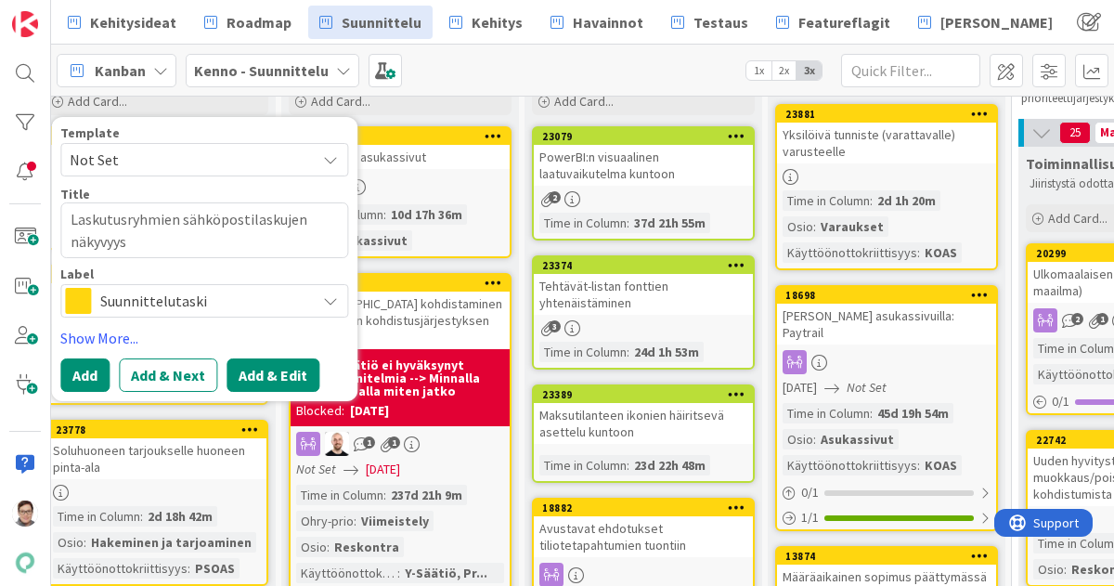
scroll to position [94, 20]
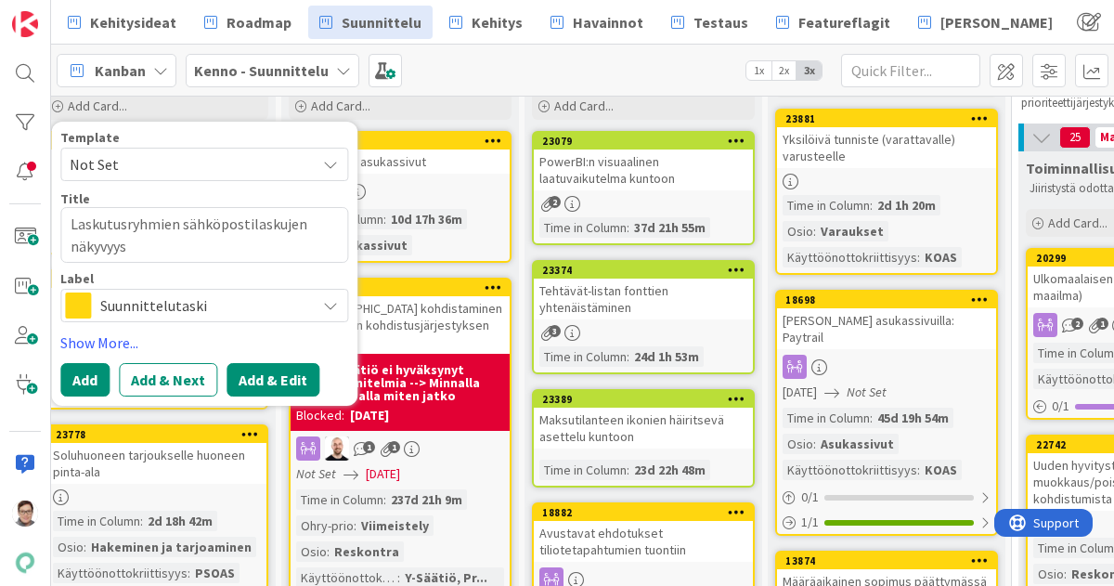
click at [270, 376] on button "Add & Edit" at bounding box center [273, 379] width 93 height 33
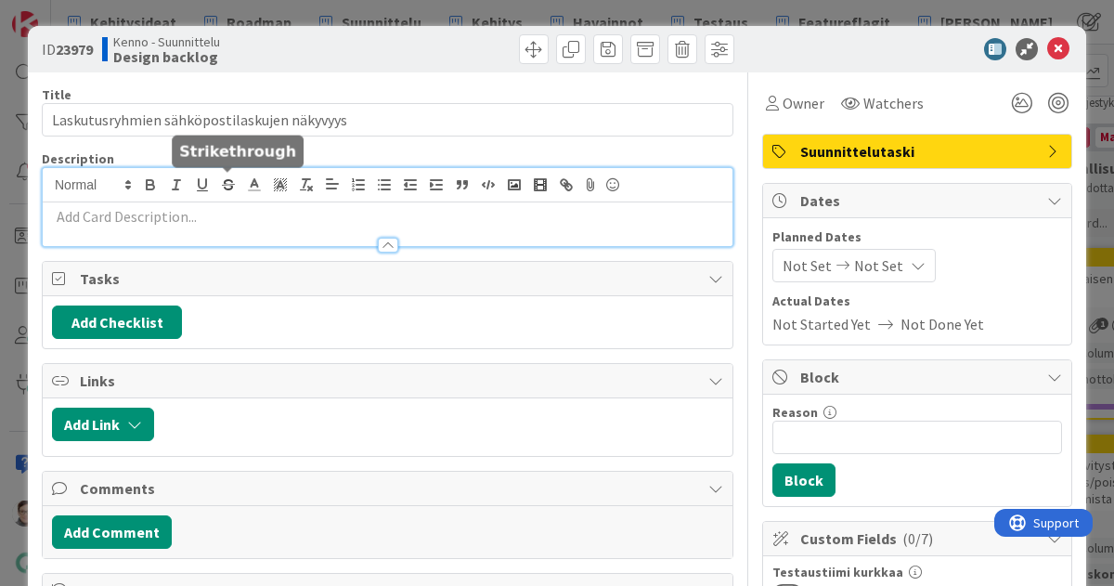
click at [228, 179] on div at bounding box center [388, 207] width 690 height 78
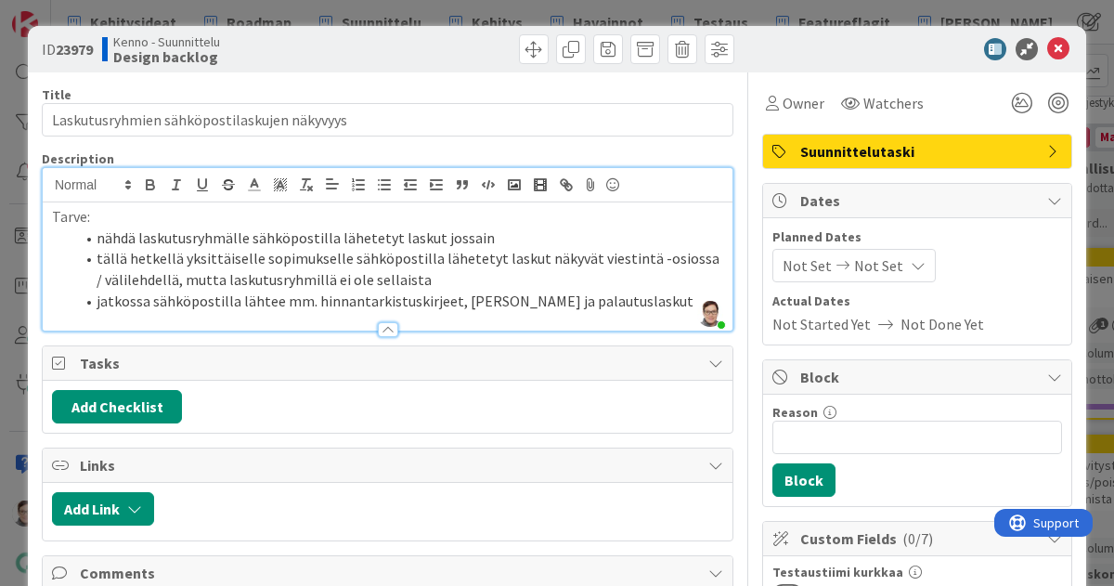
click at [456, 238] on li "nähdä laskutusryhmälle sähköpostilla lähetetyt laskut jossain" at bounding box center [398, 238] width 649 height 21
click at [493, 238] on li "nähdä laskutusryhmälle sähköpostilla lähetetyt laskut jostain" at bounding box center [398, 238] width 649 height 21
click at [378, 328] on div at bounding box center [388, 329] width 20 height 15
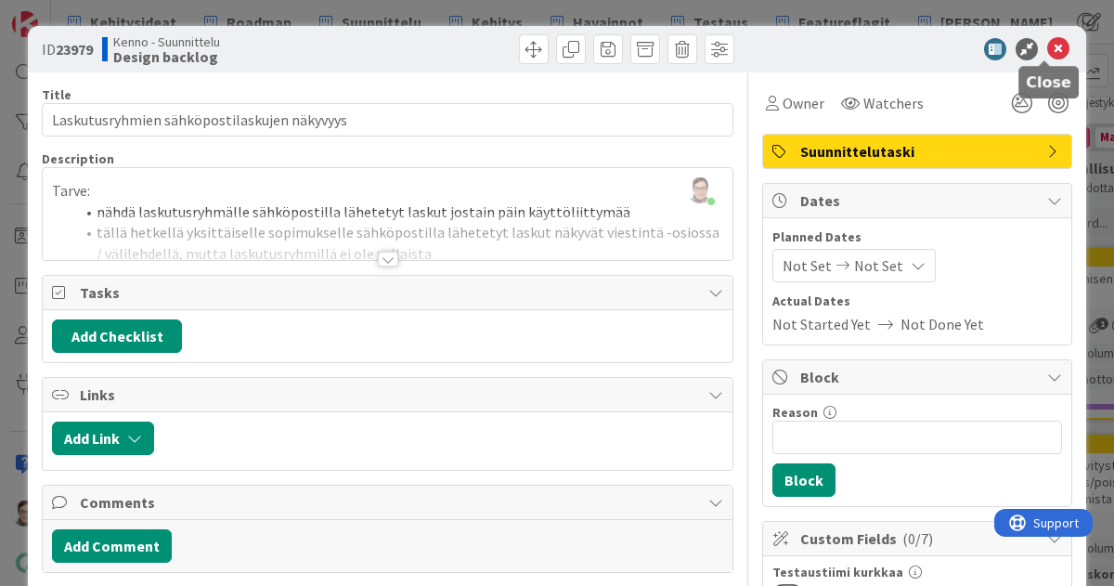
click at [1048, 47] on icon at bounding box center [1059, 49] width 22 height 22
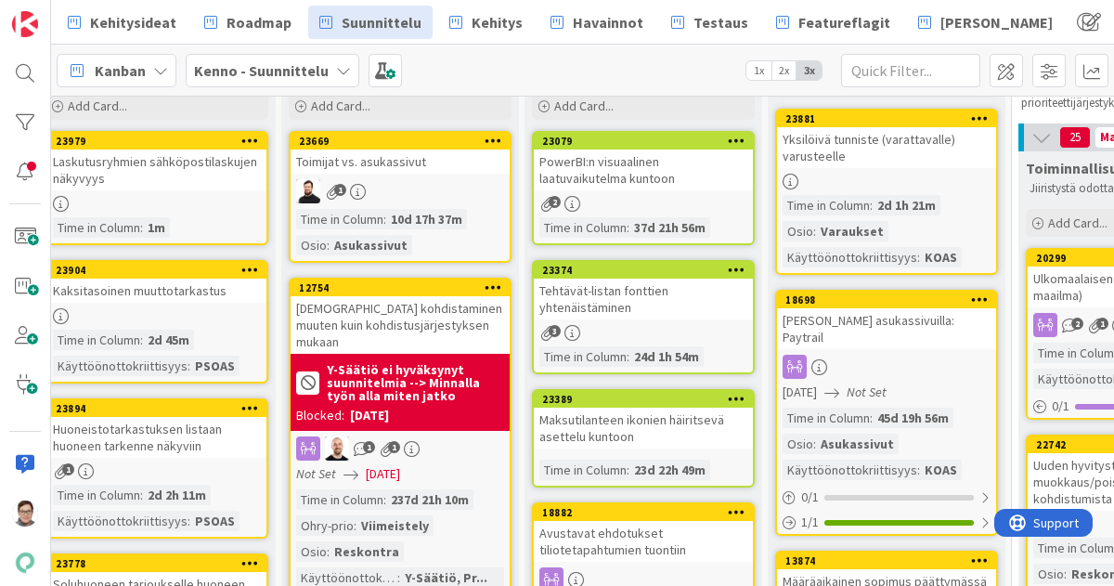
click at [217, 197] on div at bounding box center [156, 204] width 219 height 16
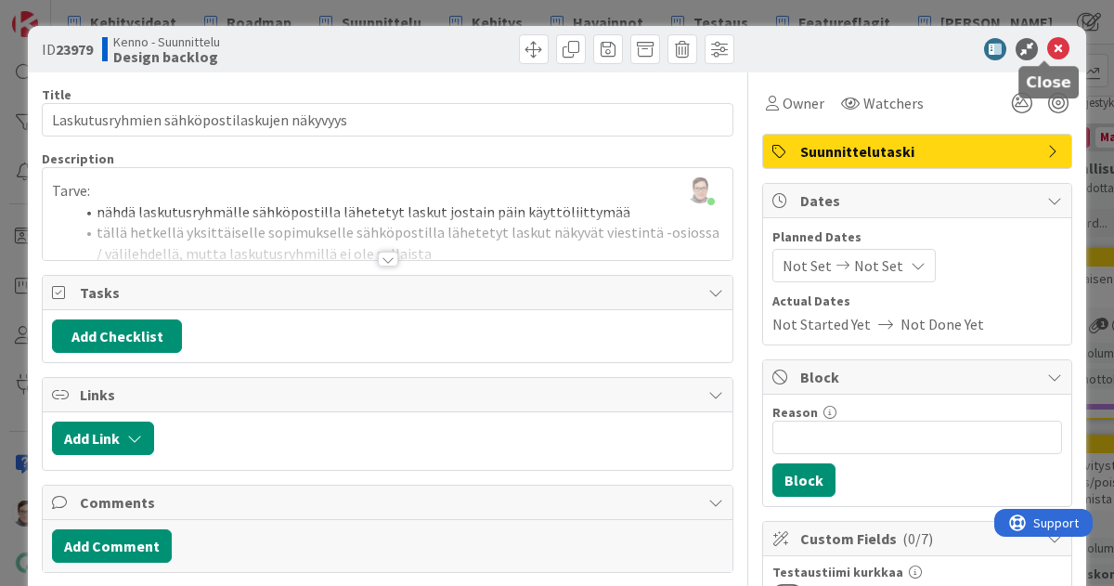
click at [1048, 48] on icon at bounding box center [1059, 49] width 22 height 22
